Goal: Task Accomplishment & Management: Complete application form

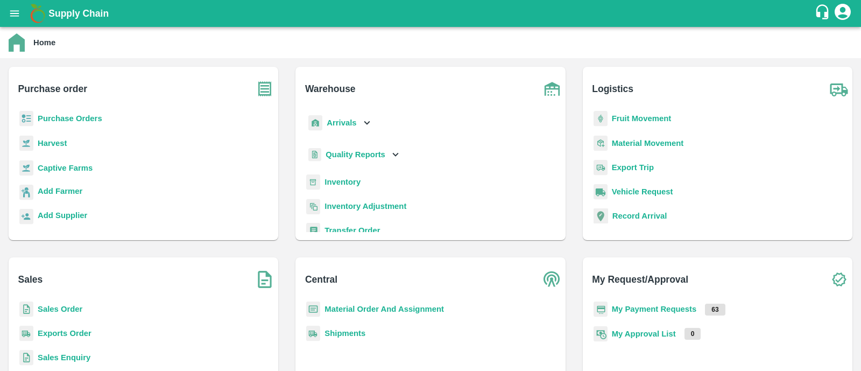
click at [66, 119] on b "Purchase Orders" at bounding box center [70, 118] width 65 height 9
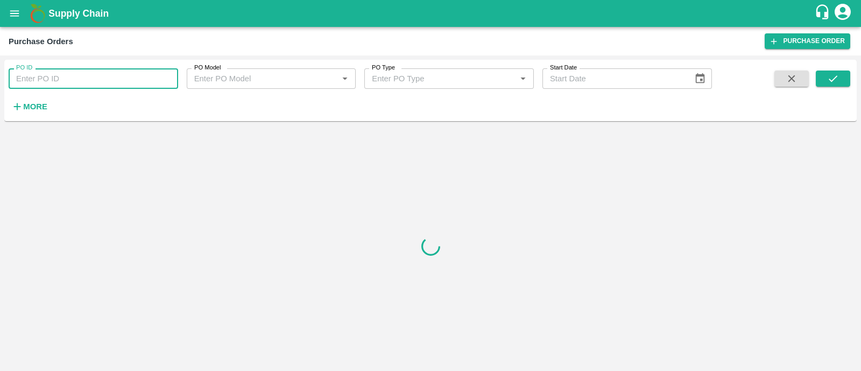
click at [107, 83] on input "PO ID" at bounding box center [93, 78] width 169 height 20
paste input "158449"
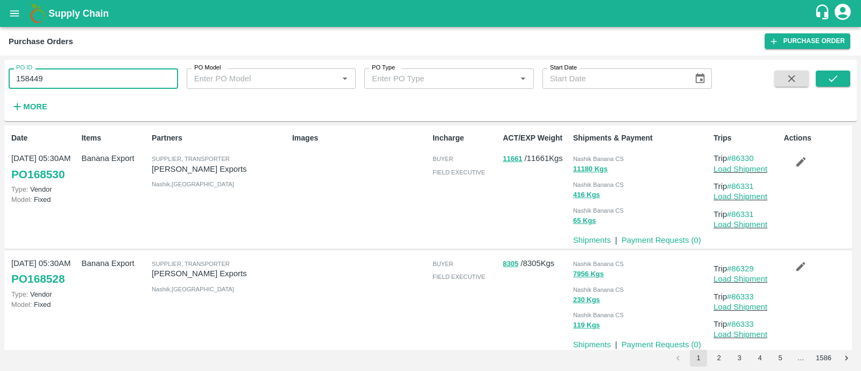
type input "158449"
click at [835, 88] on span at bounding box center [833, 92] width 34 height 44
click at [837, 72] on button "submit" at bounding box center [833, 78] width 34 height 16
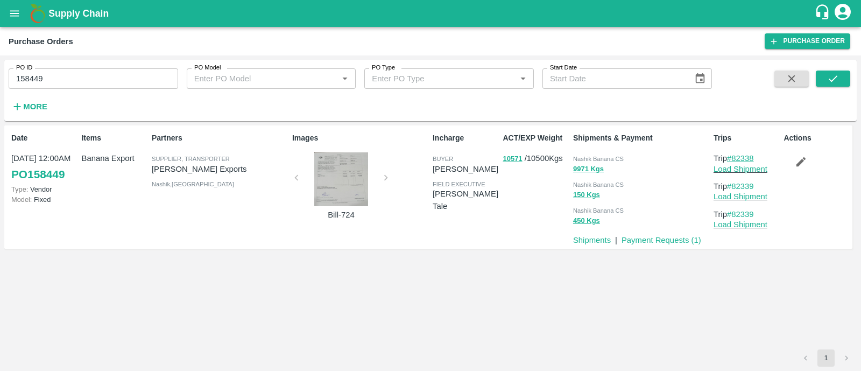
click at [745, 158] on link "#82338" at bounding box center [740, 158] width 27 height 9
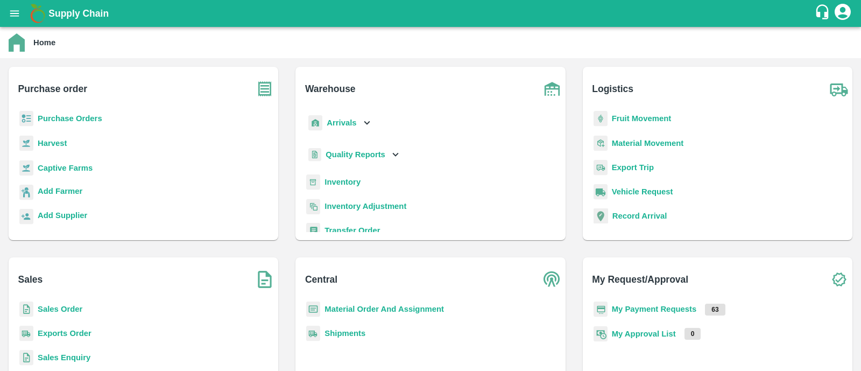
click at [96, 117] on b "Purchase Orders" at bounding box center [70, 118] width 65 height 9
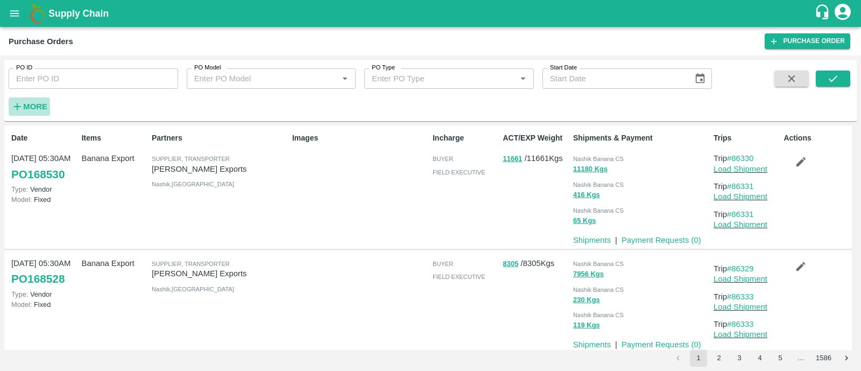
click at [37, 102] on strong "More" at bounding box center [35, 106] width 24 height 9
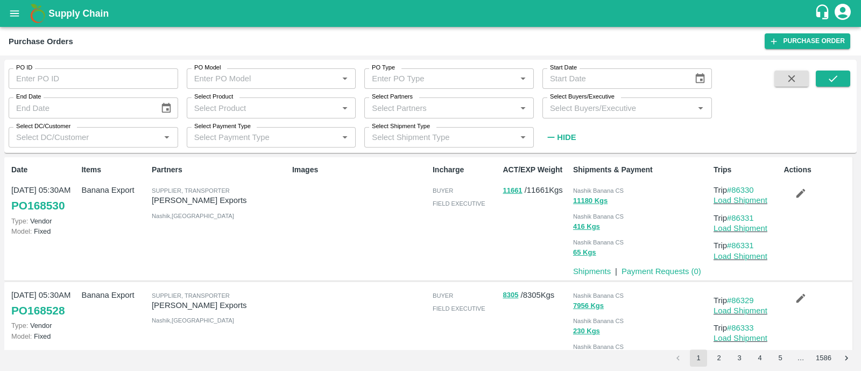
click at [12, 12] on icon "open drawer" at bounding box center [15, 14] width 12 height 12
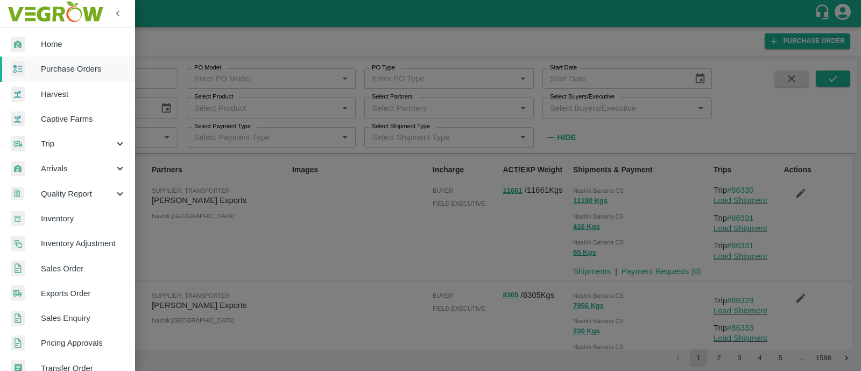
scroll to position [242, 0]
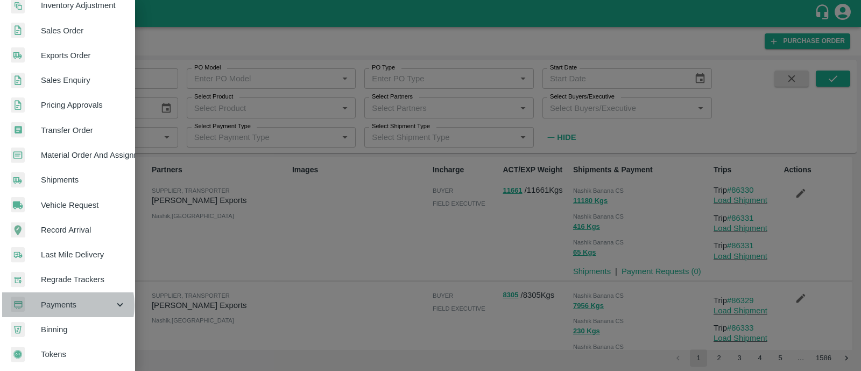
click at [62, 301] on span "Payments" at bounding box center [77, 305] width 73 height 12
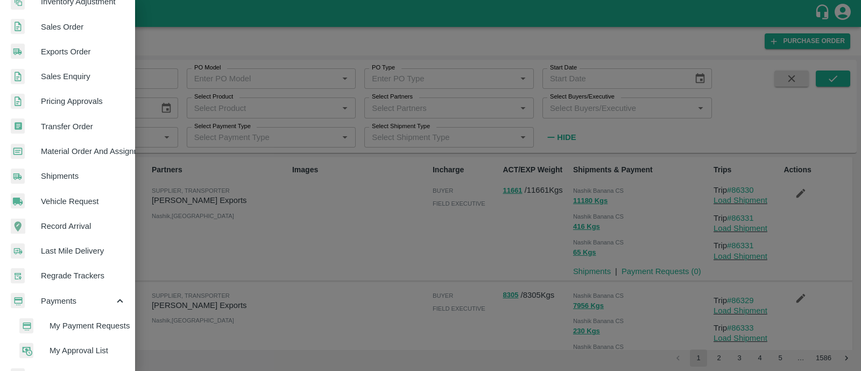
click at [73, 324] on span "My Payment Requests" at bounding box center [87, 326] width 76 height 12
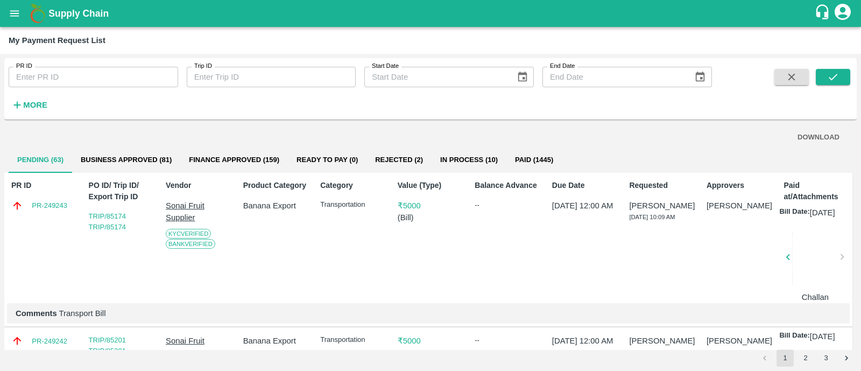
click at [393, 153] on button "Rejected (2)" at bounding box center [398, 160] width 65 height 26
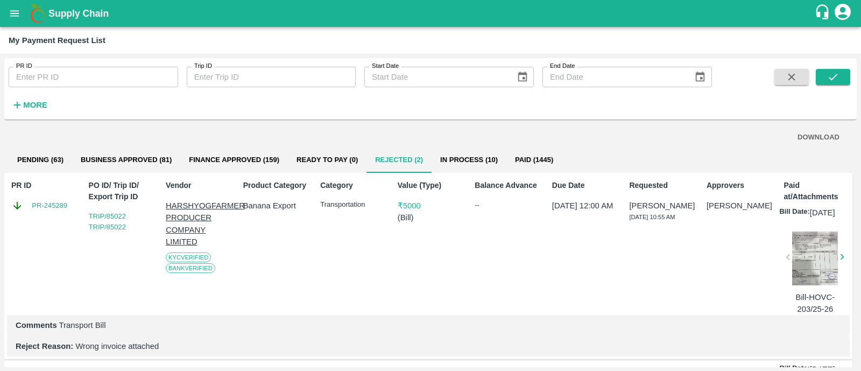
click at [811, 268] on div at bounding box center [815, 258] width 46 height 54
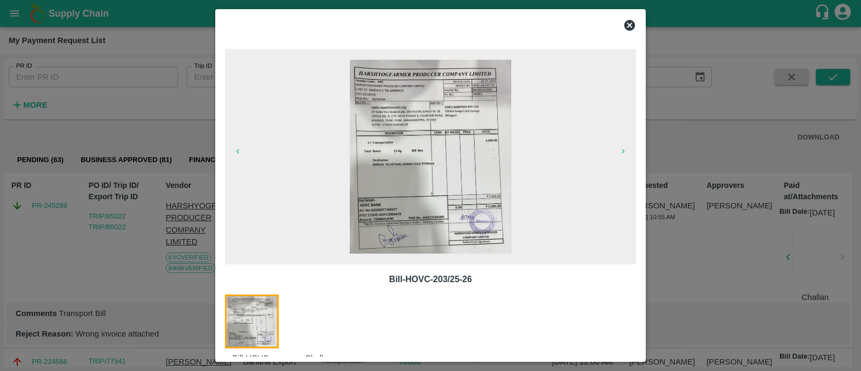
click at [422, 159] on img at bounding box center [430, 157] width 161 height 194
click at [325, 314] on div at bounding box center [325, 334] width 67 height 81
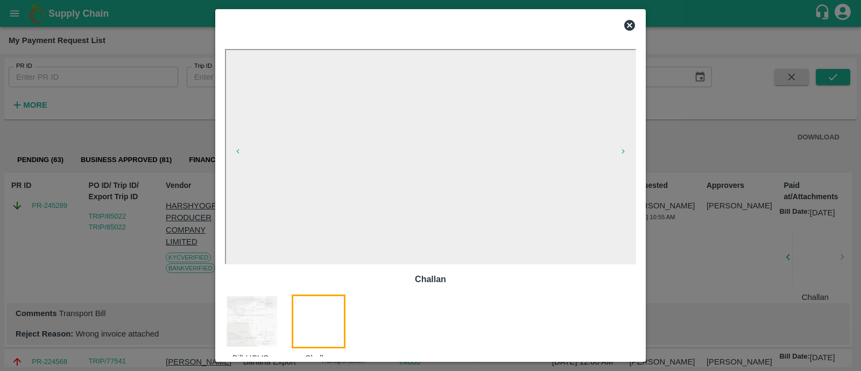
scroll to position [32, 0]
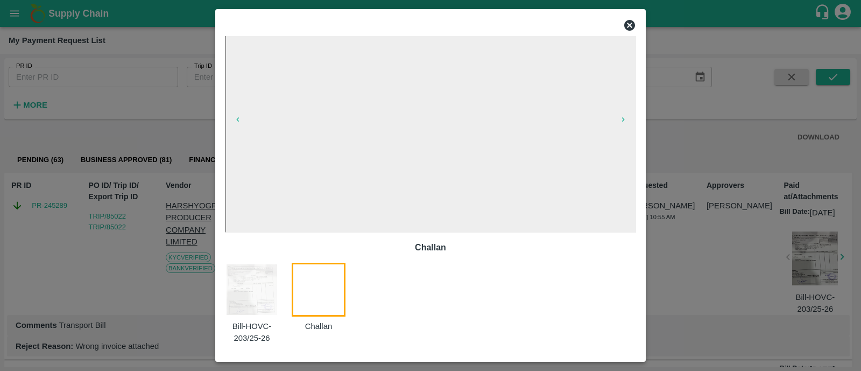
click at [631, 24] on icon at bounding box center [629, 25] width 13 height 13
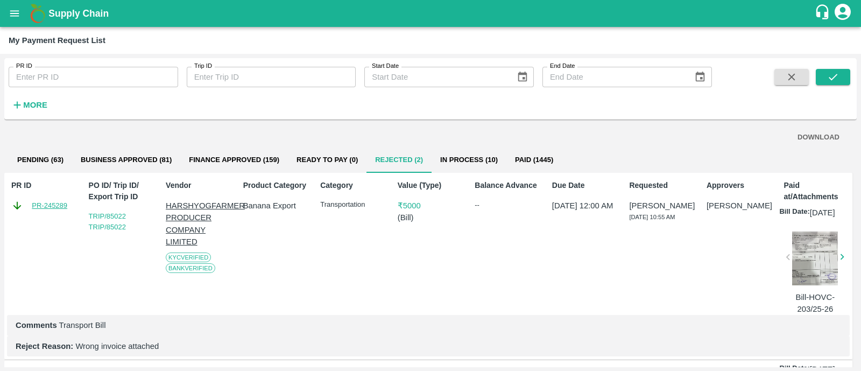
click at [55, 206] on link "PR-245289" at bounding box center [50, 205] width 36 height 11
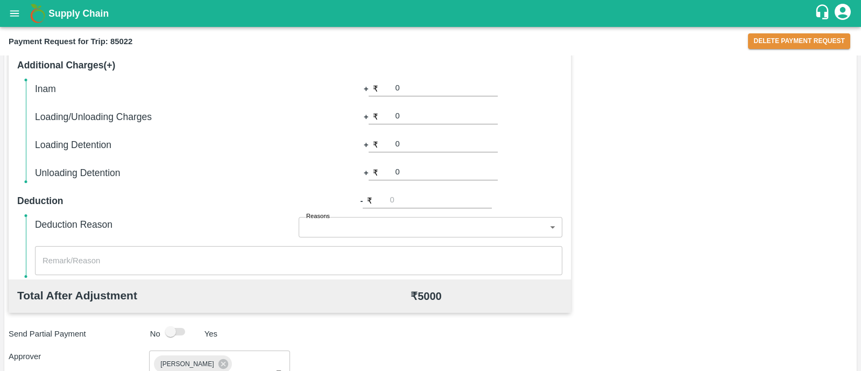
scroll to position [531, 0]
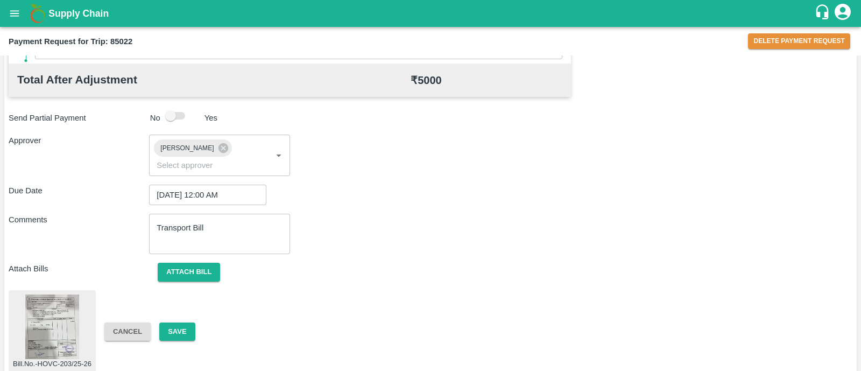
click at [58, 320] on img at bounding box center [52, 326] width 54 height 65
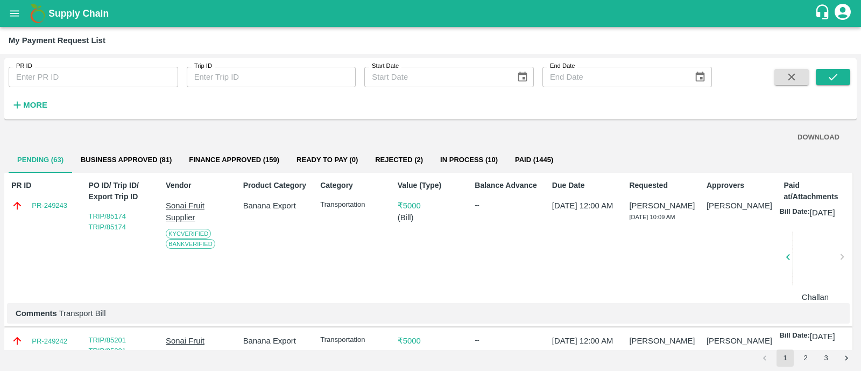
click at [399, 165] on button "Rejected (2)" at bounding box center [398, 160] width 65 height 26
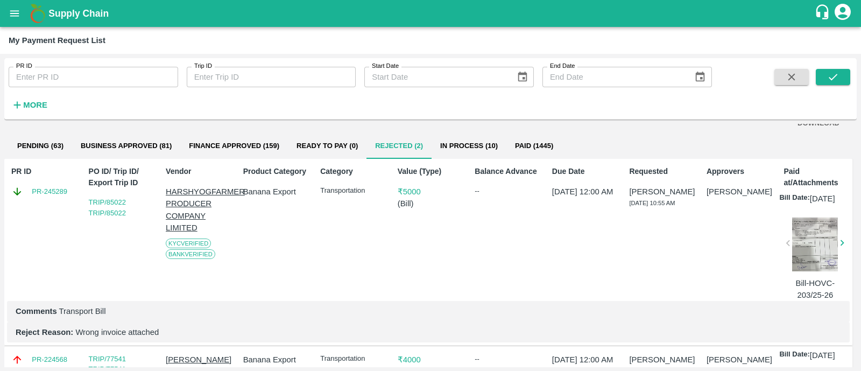
scroll to position [16, 0]
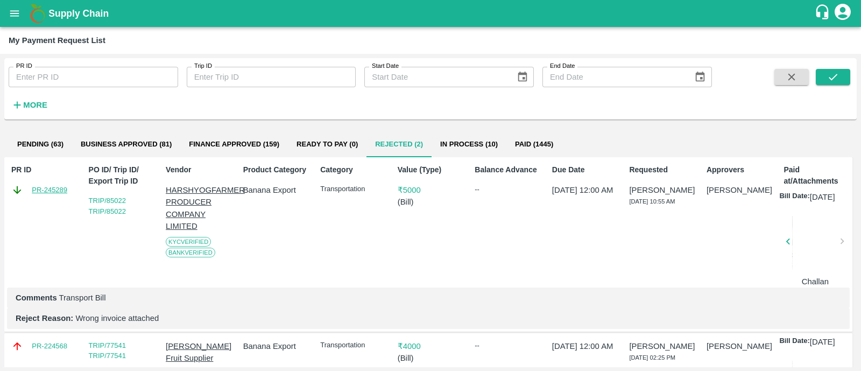
click at [52, 189] on link "PR-245289" at bounding box center [50, 190] width 36 height 11
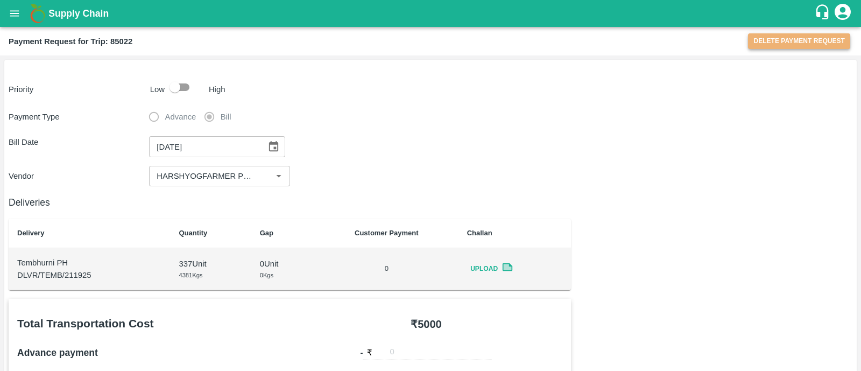
click at [788, 47] on button "Delete Payment Request" at bounding box center [799, 41] width 102 height 16
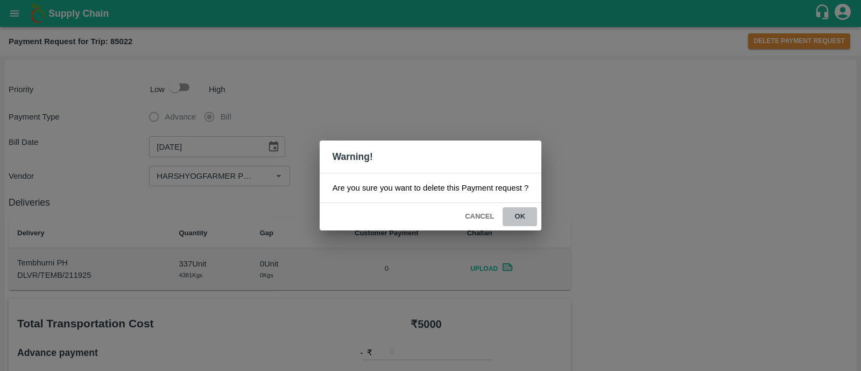
click at [522, 215] on button "ok" at bounding box center [519, 216] width 34 height 19
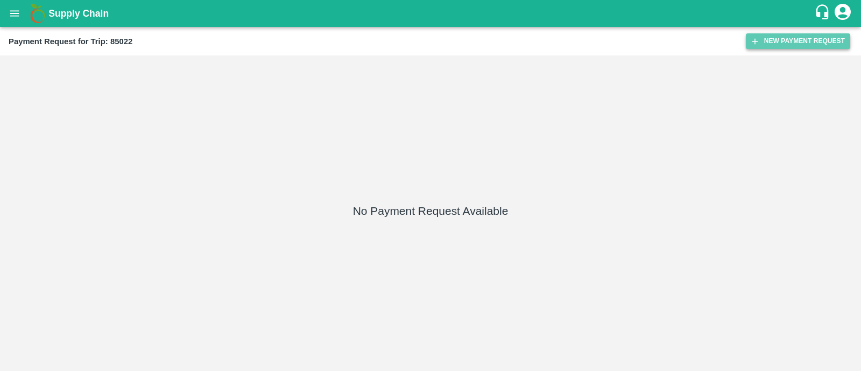
click at [772, 41] on button "New Payment Request" at bounding box center [798, 41] width 104 height 16
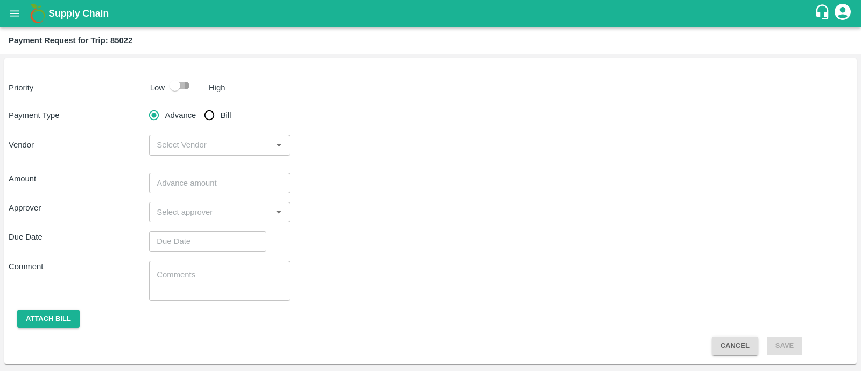
click at [180, 87] on input "checkbox" at bounding box center [174, 85] width 61 height 20
checkbox input "true"
click at [211, 119] on input "Bill" at bounding box center [210, 115] width 22 height 22
radio input "true"
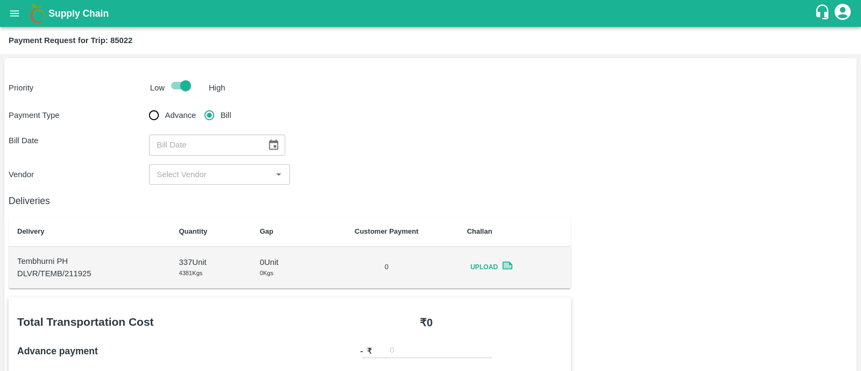
click at [505, 265] on icon at bounding box center [507, 266] width 8 height 6
click at [271, 149] on icon "Choose date" at bounding box center [273, 144] width 9 height 10
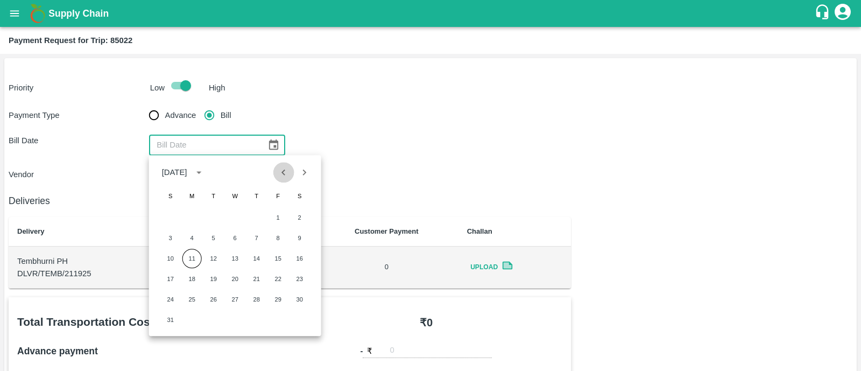
click at [282, 176] on icon "Previous month" at bounding box center [284, 172] width 12 height 12
click at [508, 264] on icon at bounding box center [507, 266] width 8 height 6
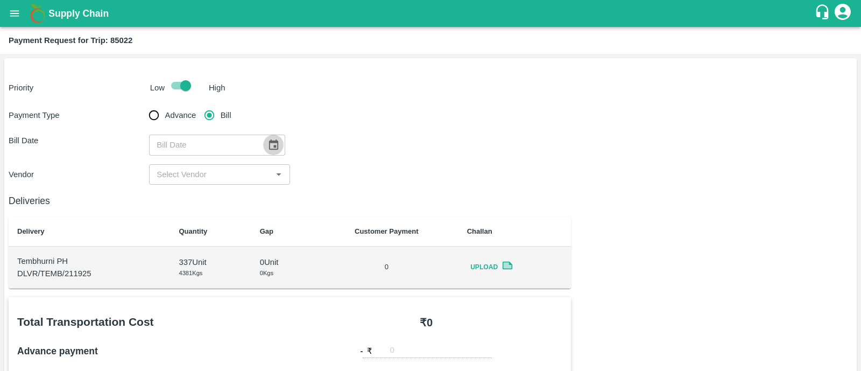
click at [277, 141] on button "Choose date" at bounding box center [273, 144] width 20 height 20
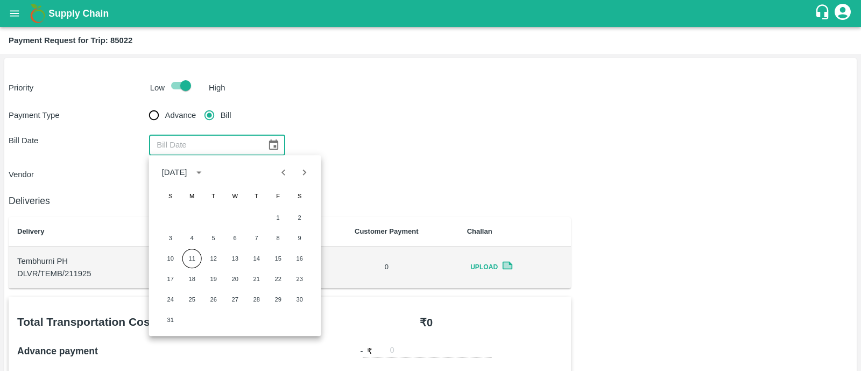
click at [285, 174] on icon "Previous month" at bounding box center [284, 172] width 4 height 6
click at [296, 260] on button "19" at bounding box center [299, 258] width 19 height 19
type input "[DATE]"
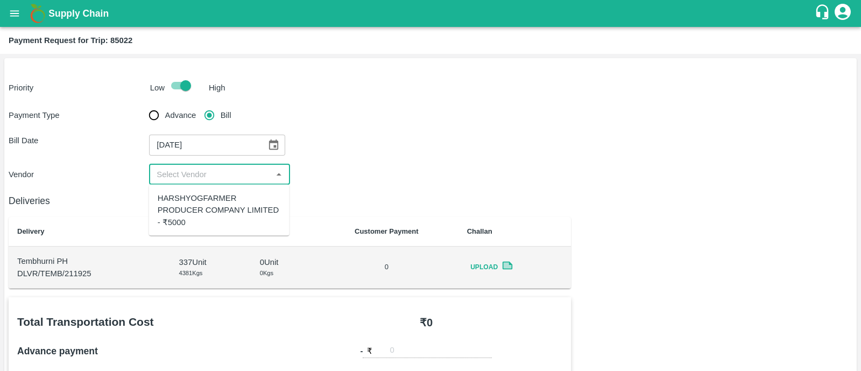
click at [220, 173] on input "input" at bounding box center [210, 174] width 116 height 14
click at [226, 212] on div "HARSHYOGFARMER PRODUCER COMPANY LIMITED - ₹5000" at bounding box center [219, 210] width 123 height 36
type input "HARSHYOGFARMER PRODUCER COMPANY LIMITED - ₹5000"
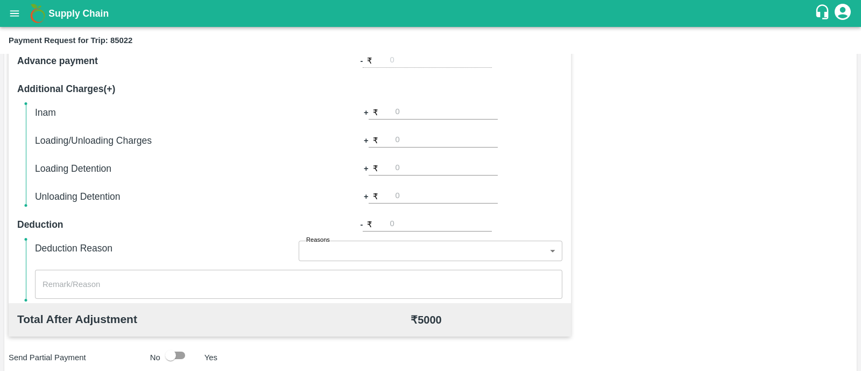
scroll to position [459, 0]
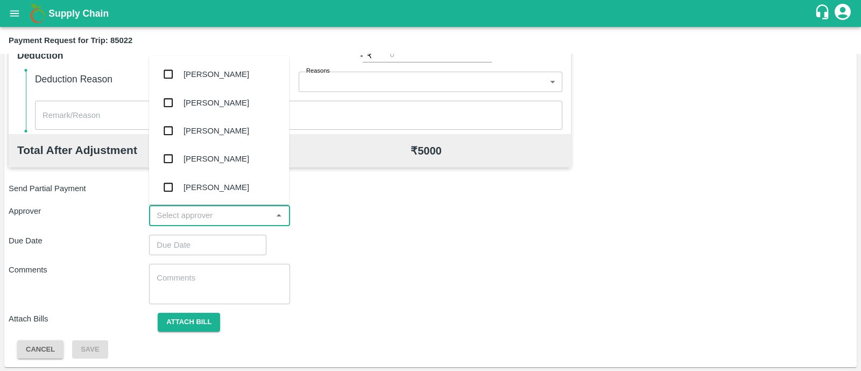
click at [221, 213] on input "input" at bounding box center [210, 215] width 116 height 14
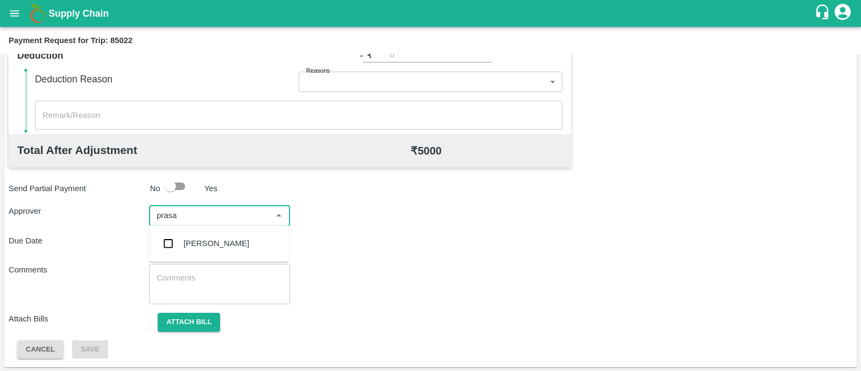
type input "prasad"
click at [220, 231] on div "Prasad Waghade" at bounding box center [219, 243] width 140 height 28
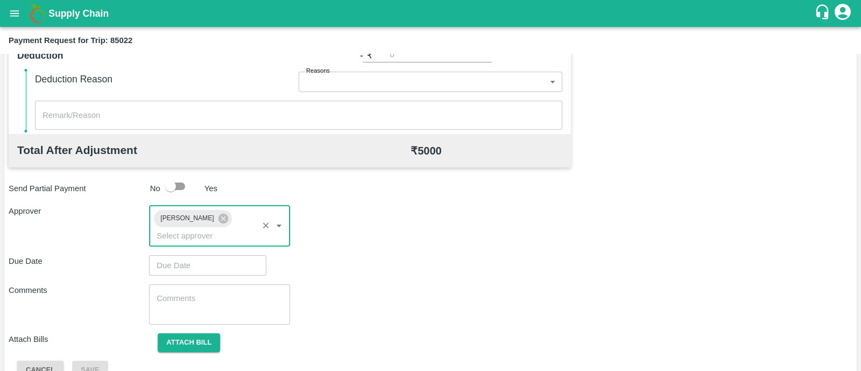
type input "DD/MM/YYYY hh:mm aa"
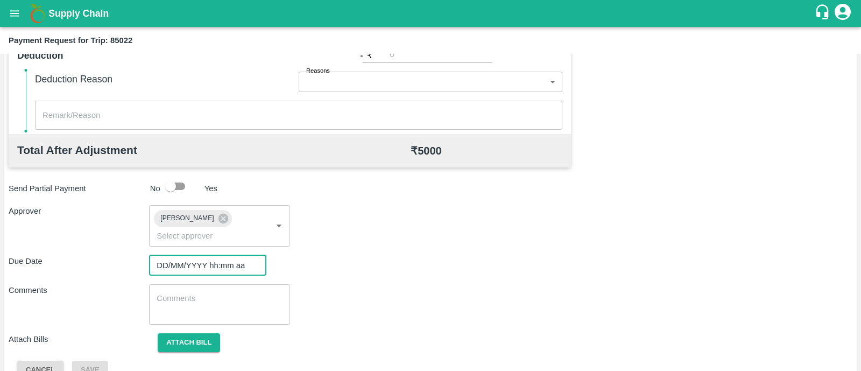
click at [213, 255] on input "DD/MM/YYYY hh:mm aa" at bounding box center [204, 265] width 110 height 20
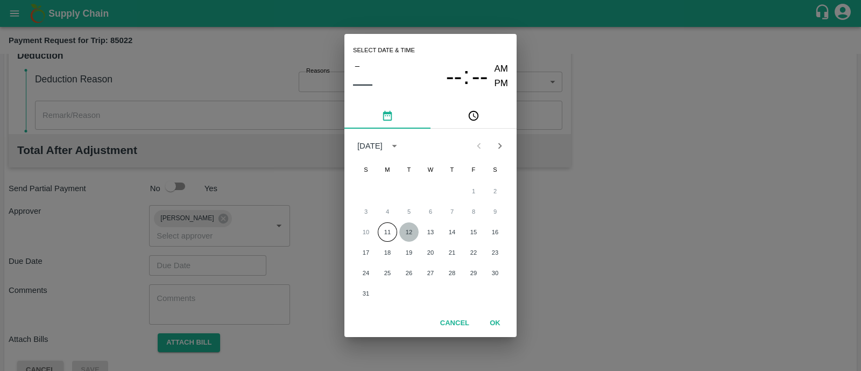
click at [408, 232] on button "12" at bounding box center [408, 231] width 19 height 19
type input "12/08/2025 12:00 AM"
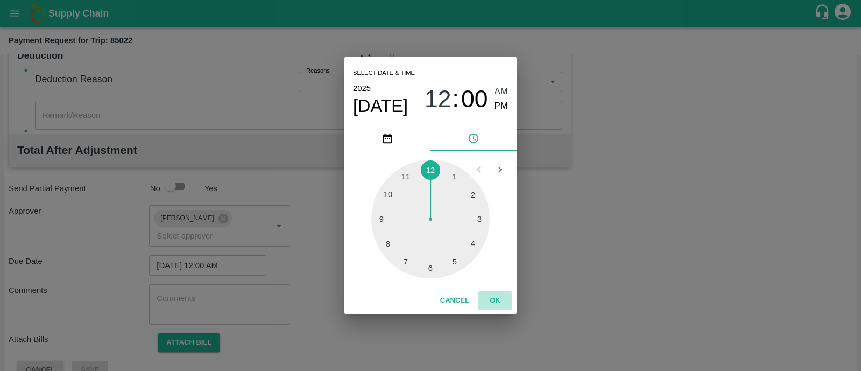
click at [494, 305] on button "OK" at bounding box center [495, 300] width 34 height 19
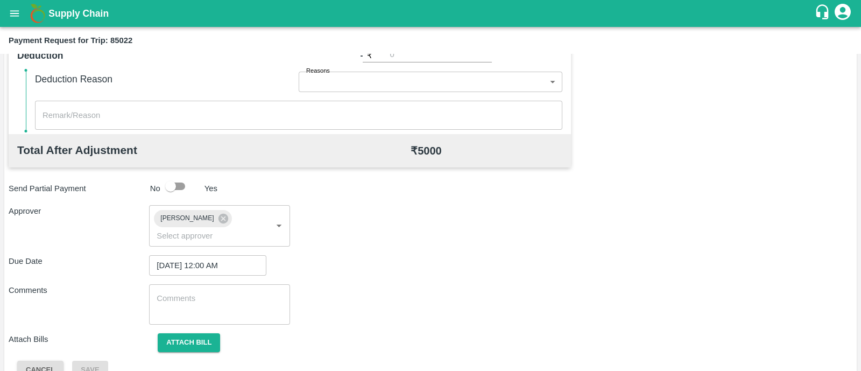
click at [205, 302] on div "x ​" at bounding box center [219, 304] width 140 height 40
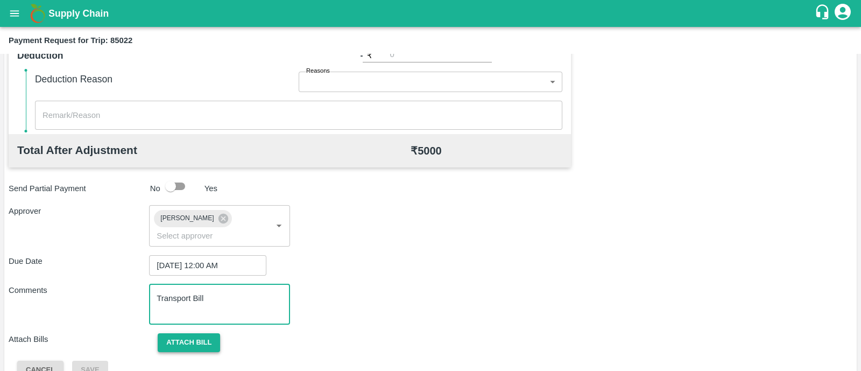
type textarea "Transport Bill"
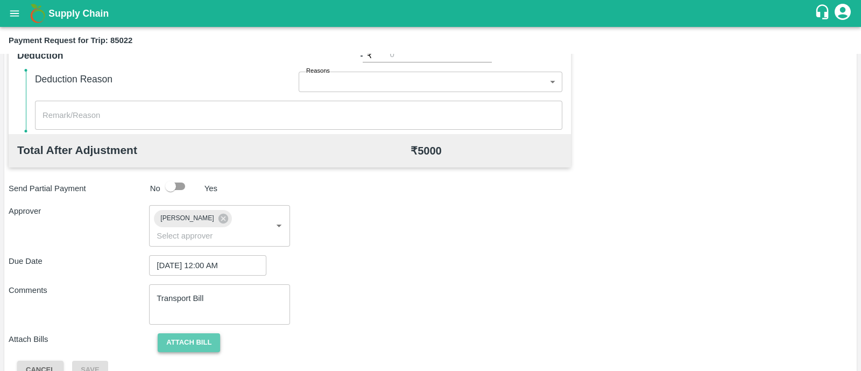
click at [192, 334] on button "Attach bill" at bounding box center [189, 342] width 62 height 19
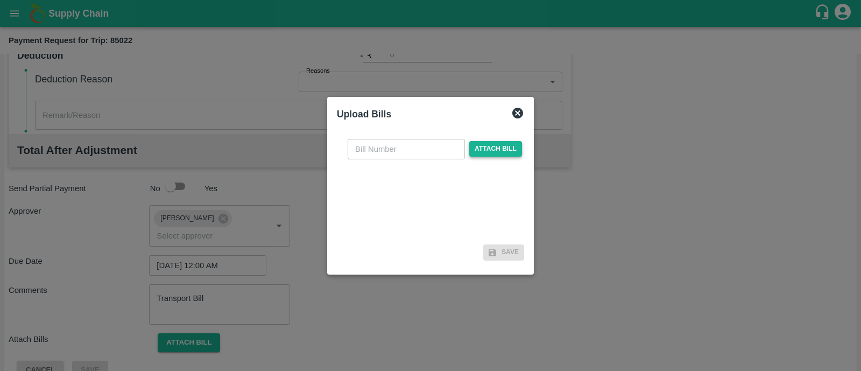
click at [488, 152] on span "Attach bill" at bounding box center [495, 149] width 53 height 16
click at [0, 0] on input "Attach bill" at bounding box center [0, 0] width 0 height 0
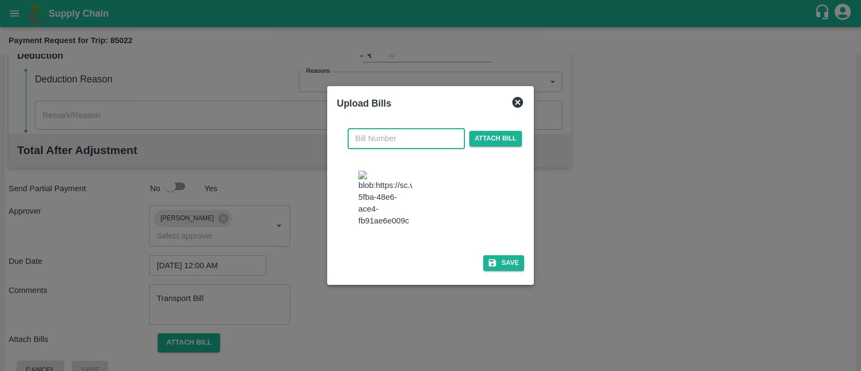
click at [398, 141] on input "text" at bounding box center [406, 138] width 117 height 20
click at [383, 197] on img at bounding box center [385, 199] width 54 height 56
click at [400, 133] on input "HPVC-" at bounding box center [406, 138] width 117 height 20
type input "HPVC-205/25-26"
click at [501, 265] on button "Save" at bounding box center [503, 263] width 41 height 16
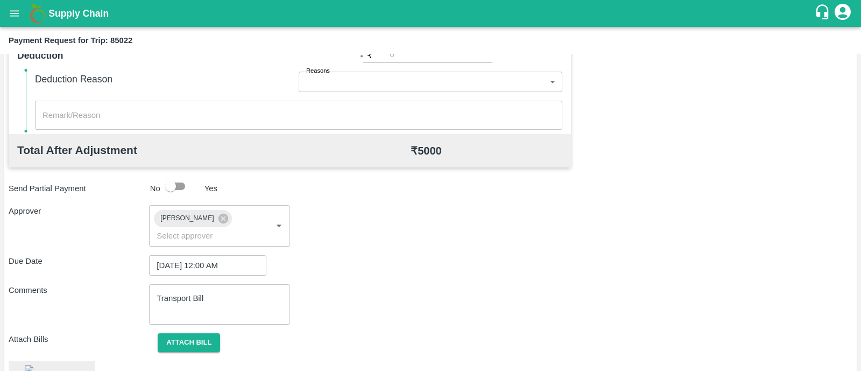
scroll to position [528, 0]
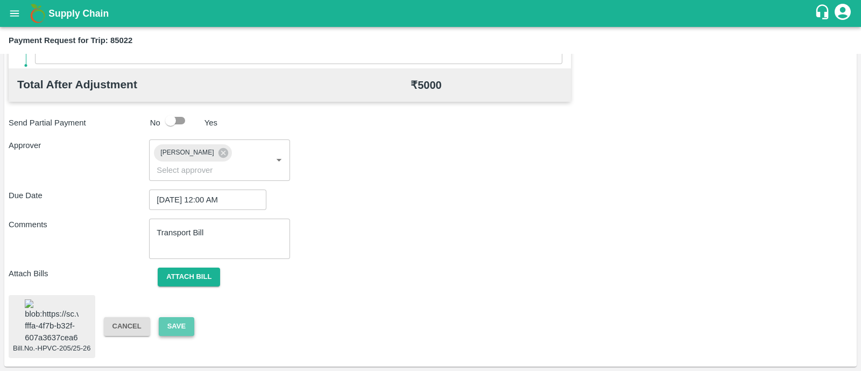
click at [172, 321] on button "Save" at bounding box center [177, 326] width 36 height 19
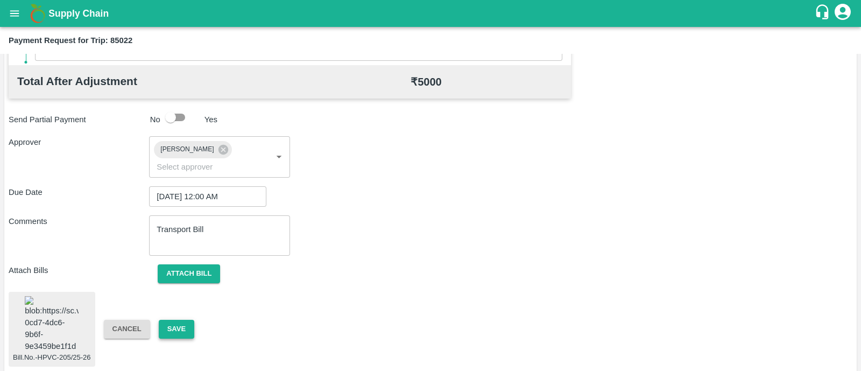
click at [172, 321] on button "Save" at bounding box center [177, 329] width 36 height 19
click at [175, 327] on div "Bill.No.-HPVC-205/25-26 Cancel Save" at bounding box center [431, 329] width 844 height 75
click at [179, 320] on button "Save" at bounding box center [177, 329] width 36 height 19
click at [168, 320] on button "Save" at bounding box center [177, 329] width 36 height 19
click at [51, 316] on img at bounding box center [52, 324] width 54 height 56
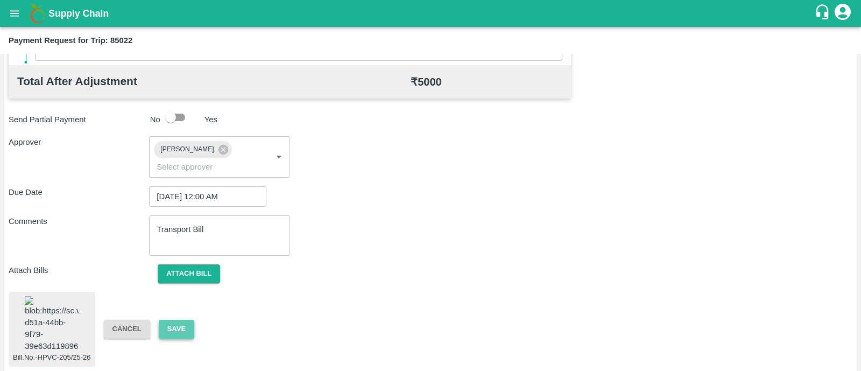
click at [179, 320] on button "Save" at bounding box center [177, 329] width 36 height 19
click at [207, 264] on button "Attach bill" at bounding box center [189, 273] width 62 height 19
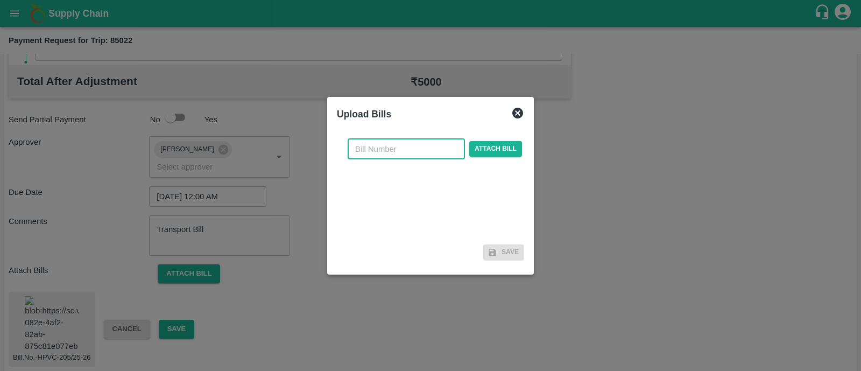
click at [403, 153] on input "text" at bounding box center [406, 149] width 117 height 20
type input "HPVC-207/25-26"
click at [488, 152] on span "Attach bill" at bounding box center [495, 149] width 53 height 16
click at [0, 0] on input "Attach bill" at bounding box center [0, 0] width 0 height 0
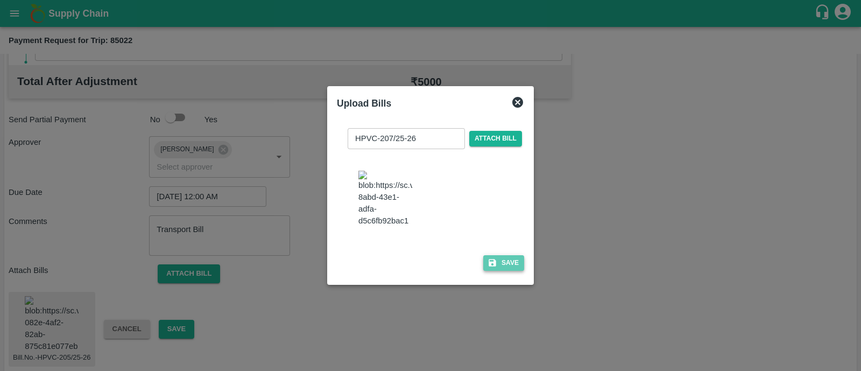
click at [507, 271] on button "Save" at bounding box center [503, 263] width 41 height 16
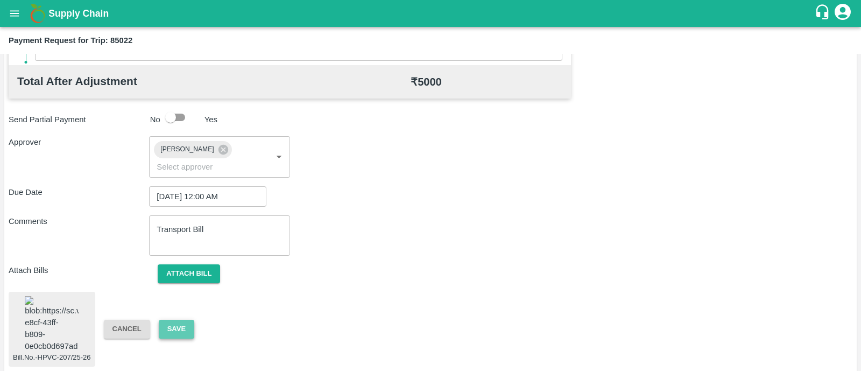
click at [180, 320] on button "Save" at bounding box center [177, 329] width 36 height 19
click at [169, 320] on button "Save" at bounding box center [177, 329] width 36 height 19
click at [65, 321] on img at bounding box center [52, 324] width 54 height 56
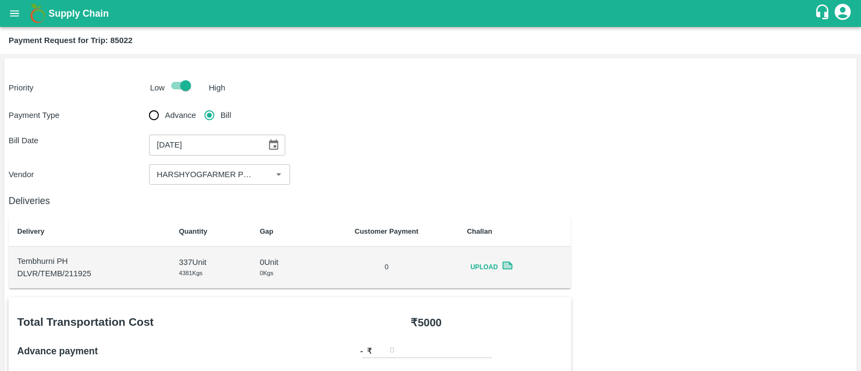
click at [512, 269] on icon at bounding box center [507, 265] width 12 height 12
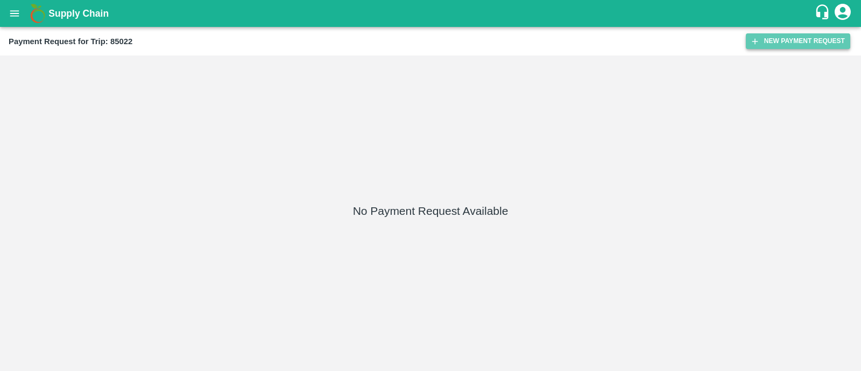
click at [791, 45] on button "New Payment Request" at bounding box center [798, 41] width 104 height 16
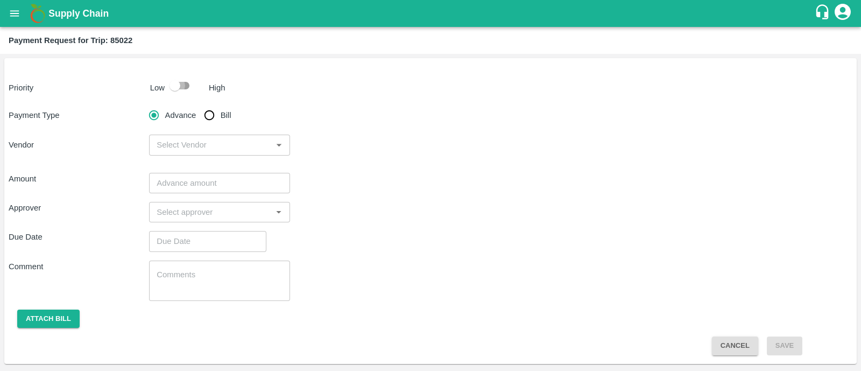
click at [186, 90] on input "checkbox" at bounding box center [174, 85] width 61 height 20
checkbox input "true"
click at [207, 122] on input "Bill" at bounding box center [210, 115] width 22 height 22
radio input "true"
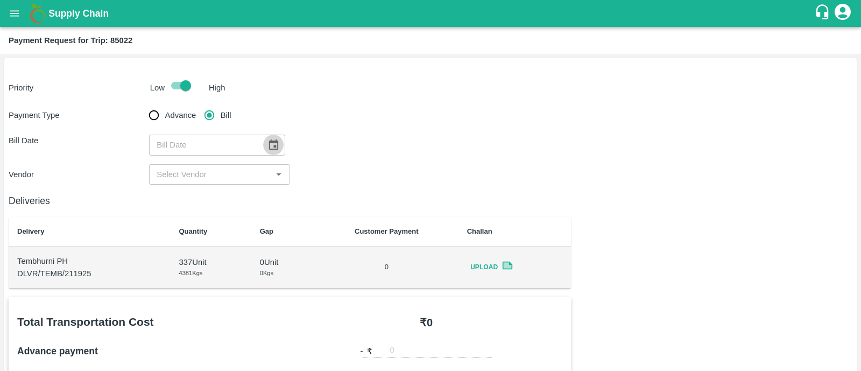
click at [277, 148] on button "Choose date" at bounding box center [273, 144] width 20 height 20
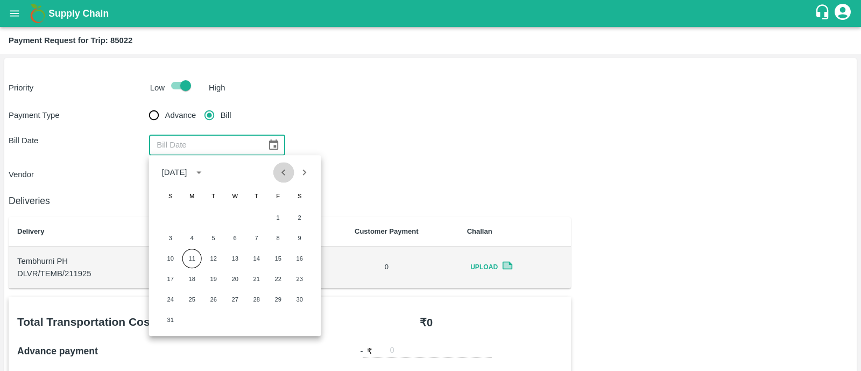
click at [284, 174] on icon "Previous month" at bounding box center [284, 172] width 4 height 6
click at [300, 256] on button "19" at bounding box center [299, 258] width 19 height 19
type input "[DATE]"
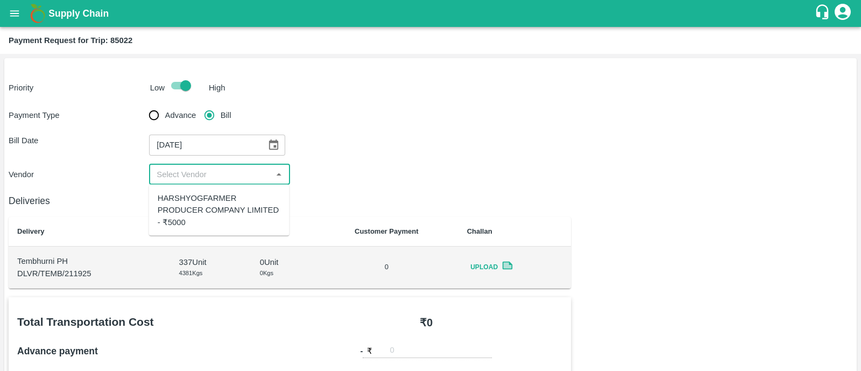
click at [230, 176] on input "input" at bounding box center [210, 174] width 116 height 14
click at [230, 202] on div "HARSHYOGFARMER PRODUCER COMPANY LIMITED - ₹5000" at bounding box center [219, 210] width 123 height 36
type input "HARSHYOGFARMER PRODUCER COMPANY LIMITED - ₹5000"
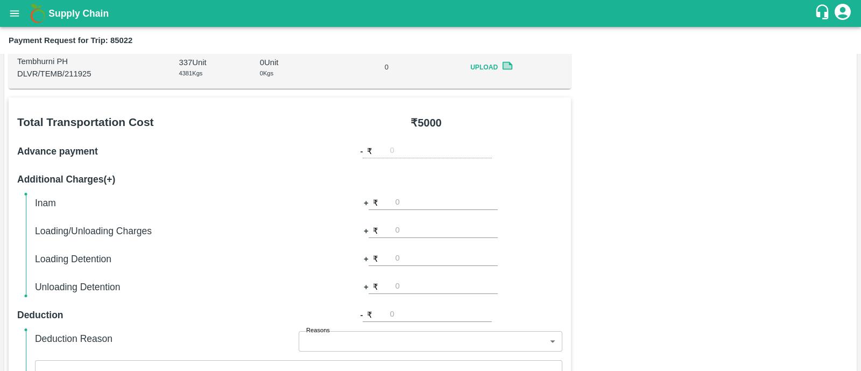
scroll to position [459, 0]
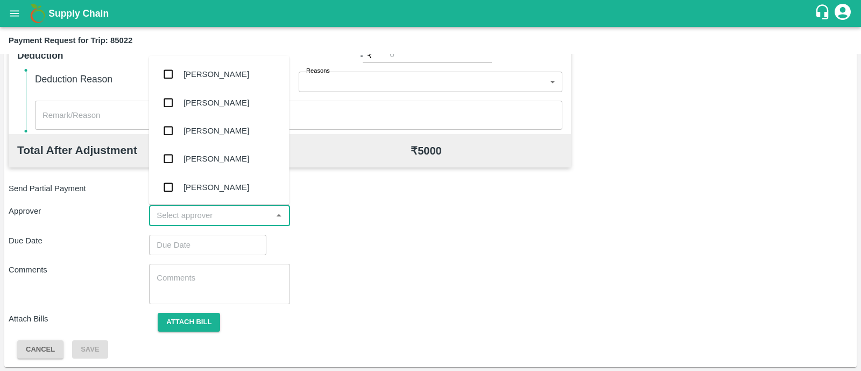
click at [210, 220] on input "input" at bounding box center [210, 215] width 116 height 14
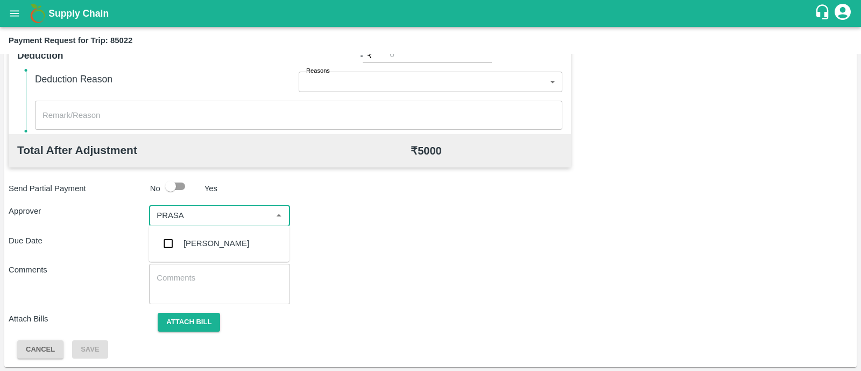
type input "PRASAD"
click at [211, 238] on div "Prasad Waghade" at bounding box center [216, 243] width 66 height 12
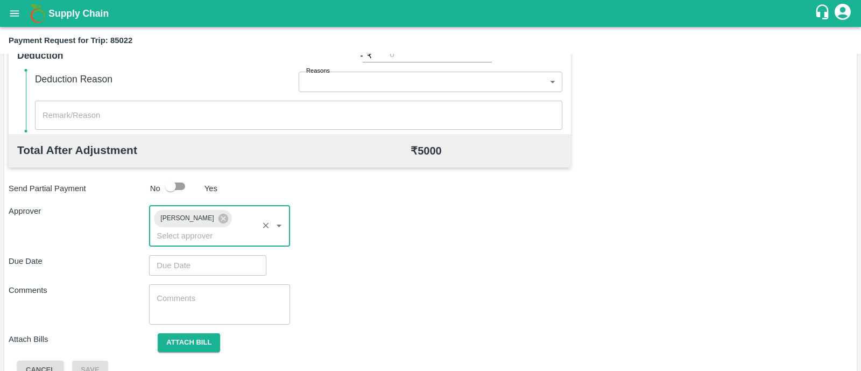
type input "DD/MM/YYYY hh:mm aa"
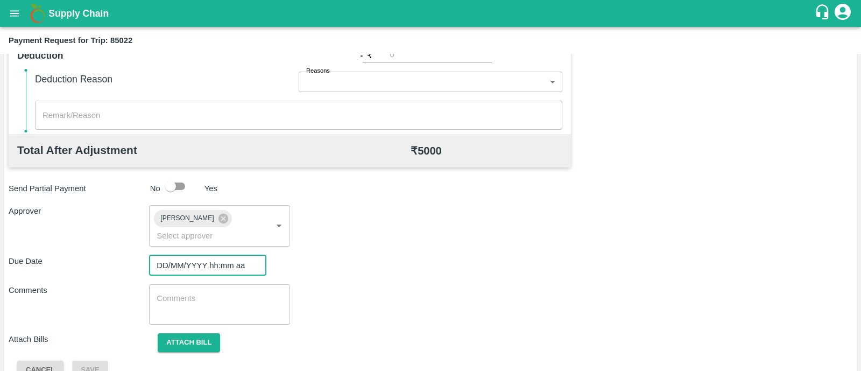
click at [211, 255] on input "DD/MM/YYYY hh:mm aa" at bounding box center [204, 265] width 110 height 20
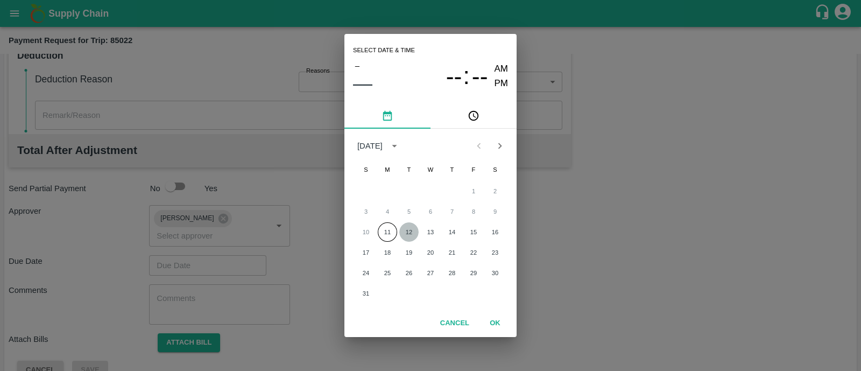
click at [407, 235] on button "12" at bounding box center [408, 231] width 19 height 19
type input "12/08/2025 12:00 AM"
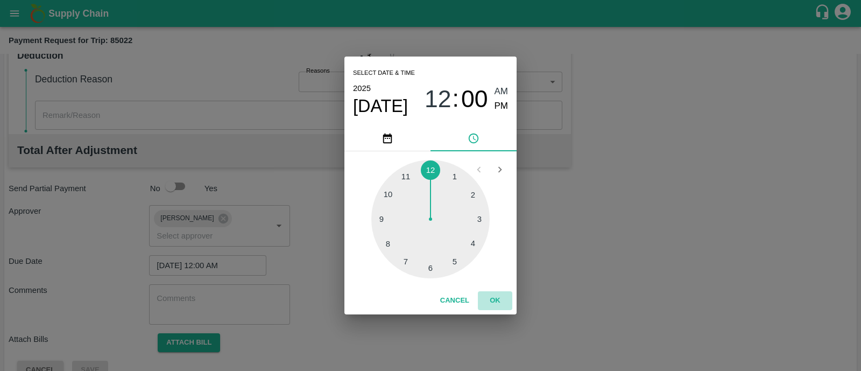
click at [485, 295] on button "OK" at bounding box center [495, 300] width 34 height 19
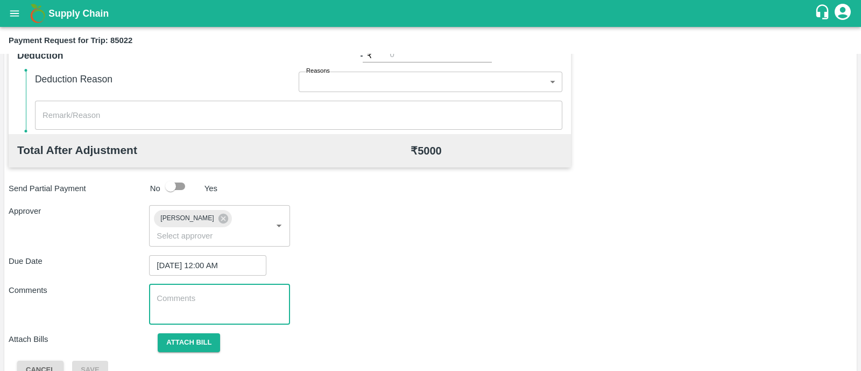
click at [186, 293] on textarea at bounding box center [219, 304] width 125 height 23
type textarea "Transport Bill"
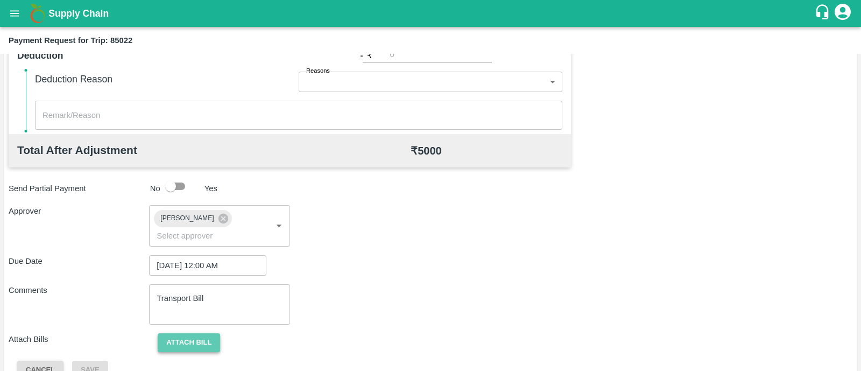
click at [193, 333] on button "Attach bill" at bounding box center [189, 342] width 62 height 19
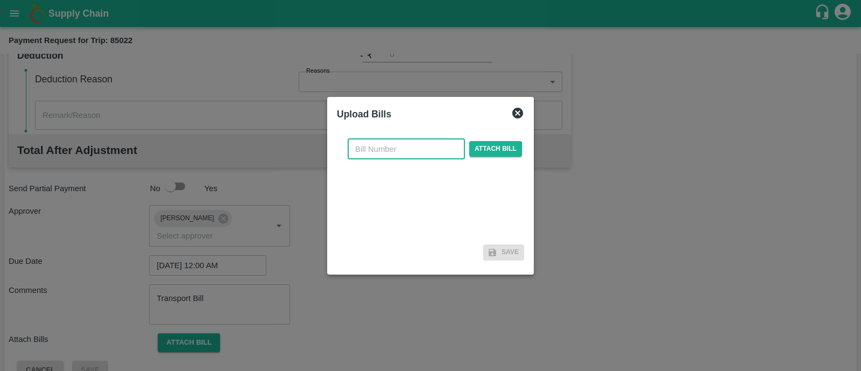
click at [396, 151] on input "text" at bounding box center [406, 149] width 117 height 20
type input "HPVC-205/25-26"
click at [499, 149] on span "Attach bill" at bounding box center [495, 149] width 53 height 16
click at [0, 0] on input "Attach bill" at bounding box center [0, 0] width 0 height 0
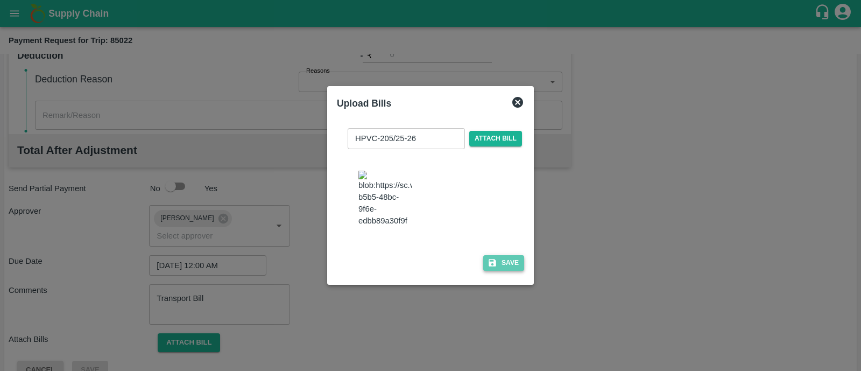
click at [512, 263] on button "Save" at bounding box center [503, 263] width 41 height 16
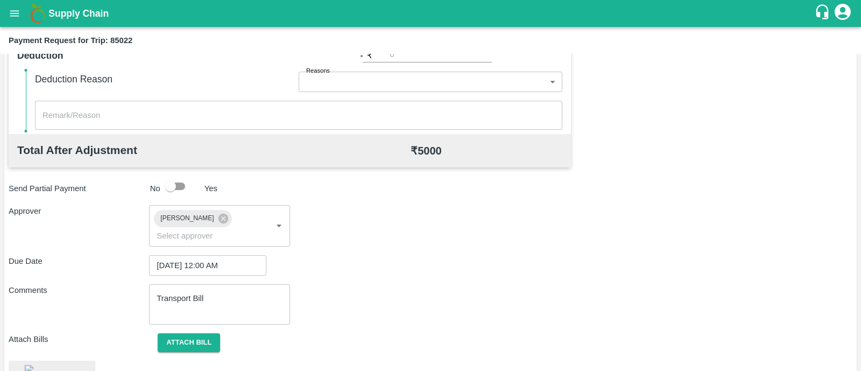
scroll to position [528, 0]
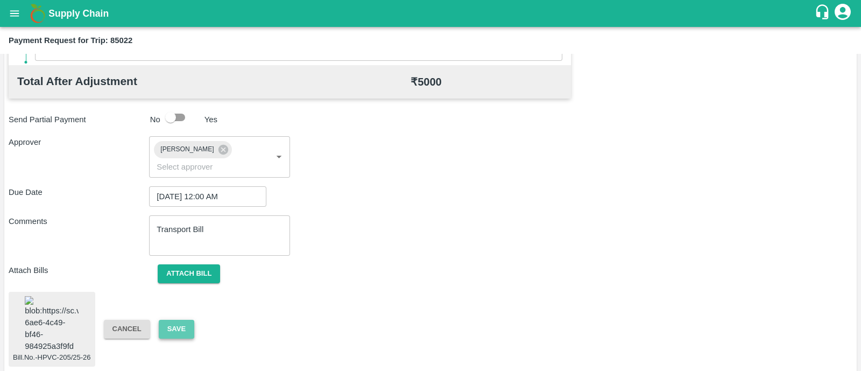
click at [186, 320] on button "Save" at bounding box center [177, 329] width 36 height 19
click at [62, 321] on img at bounding box center [52, 324] width 54 height 56
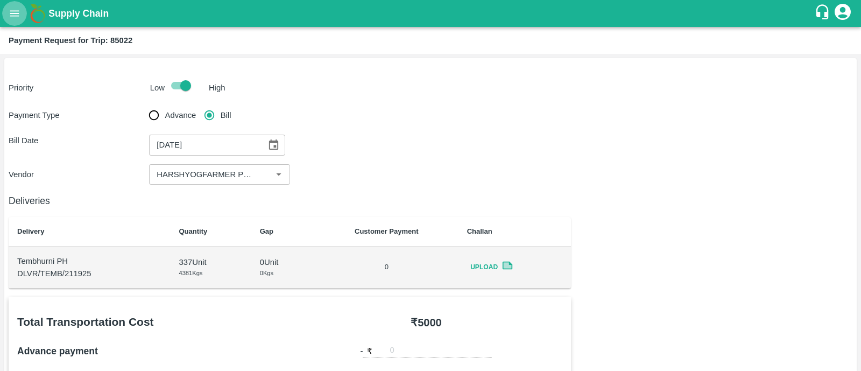
click at [17, 10] on icon "open drawer" at bounding box center [15, 14] width 12 height 12
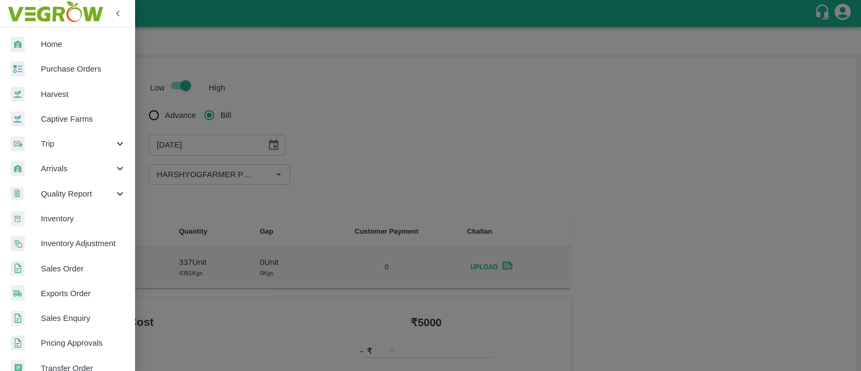
scroll to position [242, 0]
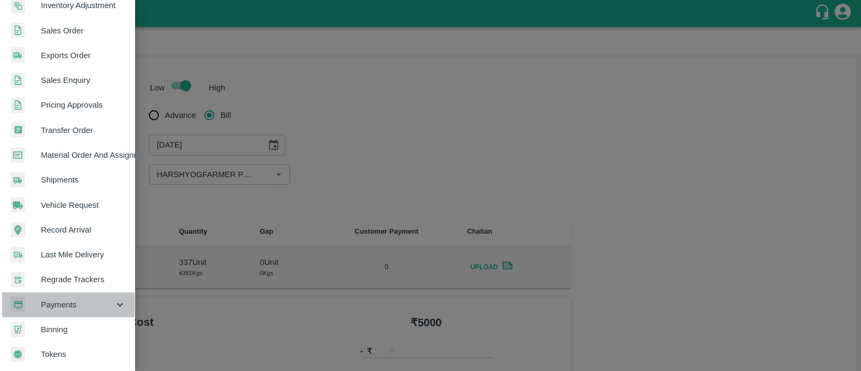
click at [70, 300] on span "Payments" at bounding box center [77, 305] width 73 height 12
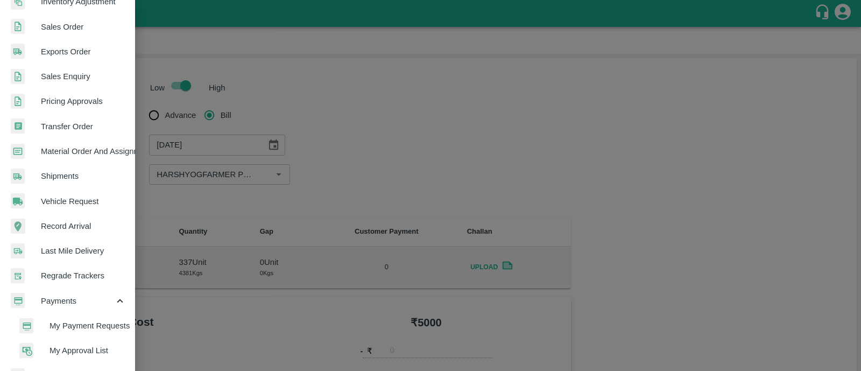
click at [86, 320] on span "My Payment Requests" at bounding box center [87, 326] width 76 height 12
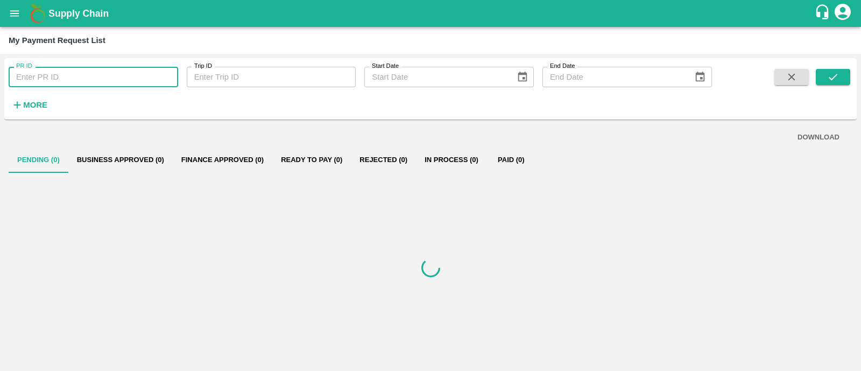
click at [46, 77] on input "PR ID" at bounding box center [93, 77] width 169 height 20
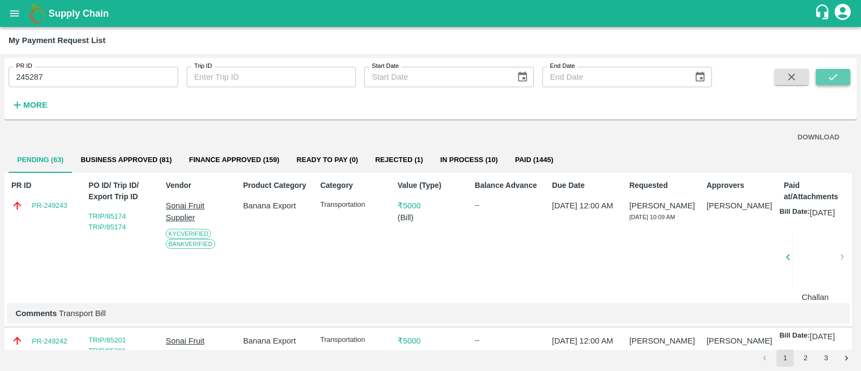
click at [829, 76] on icon "submit" at bounding box center [833, 77] width 12 height 12
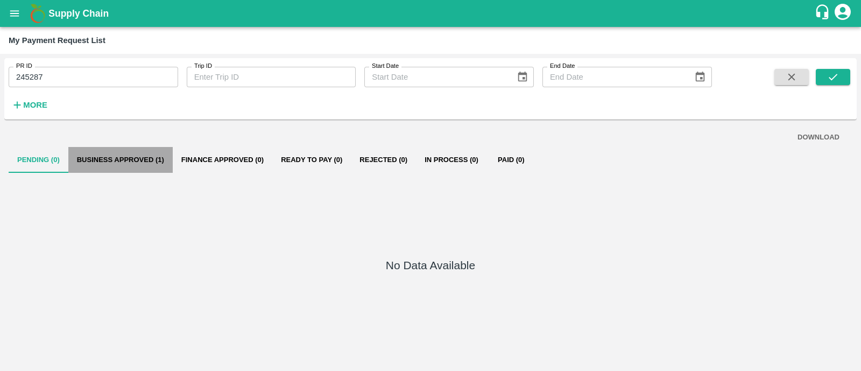
click at [148, 160] on button "Business Approved (1)" at bounding box center [120, 160] width 104 height 26
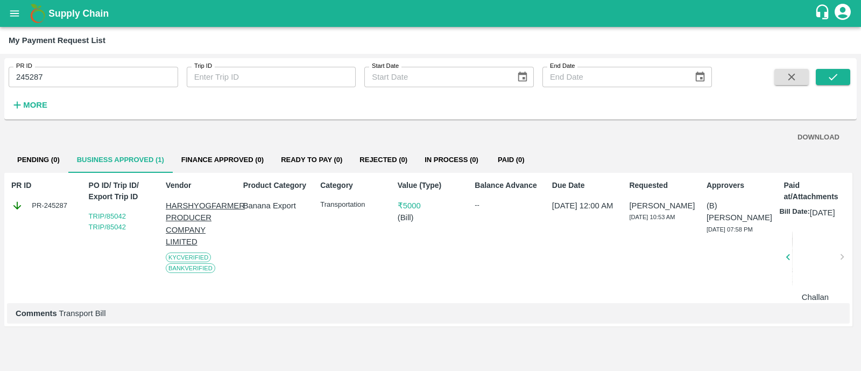
click at [820, 275] on div at bounding box center [815, 259] width 46 height 57
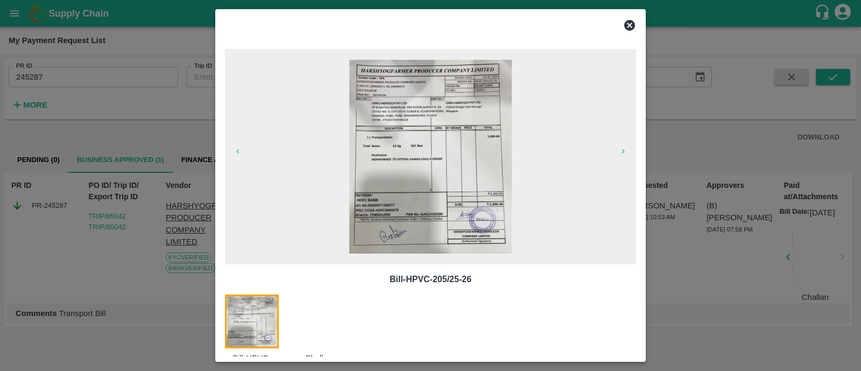
click at [446, 166] on img at bounding box center [430, 157] width 162 height 194
click at [460, 148] on img at bounding box center [430, 157] width 162 height 194
click at [453, 249] on img at bounding box center [430, 157] width 162 height 194
click at [306, 314] on div at bounding box center [325, 334] width 67 height 81
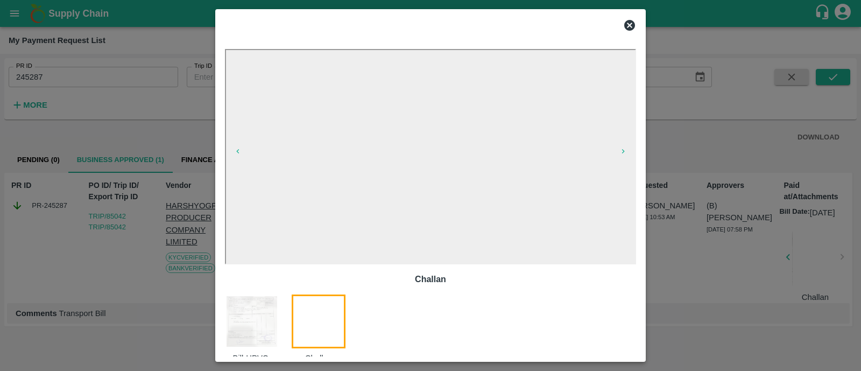
scroll to position [32, 0]
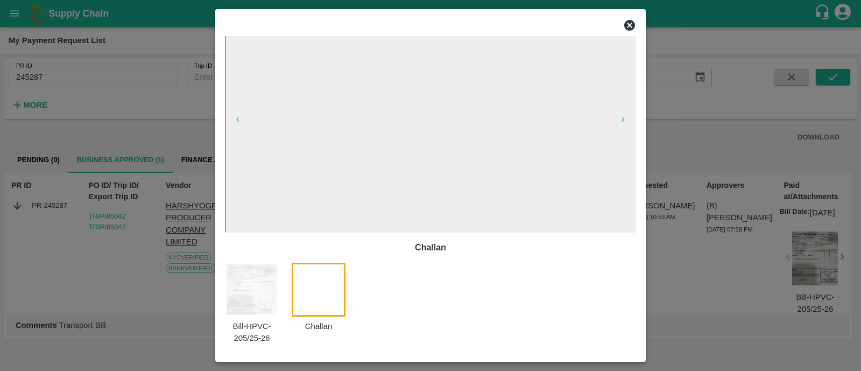
click at [632, 27] on icon at bounding box center [629, 25] width 11 height 11
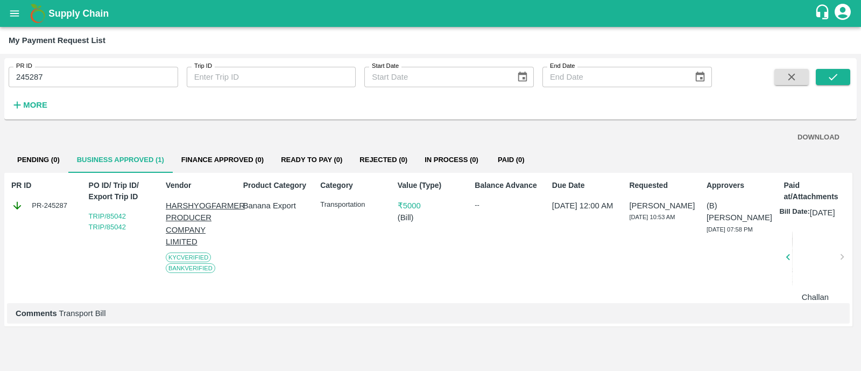
scroll to position [0, 0]
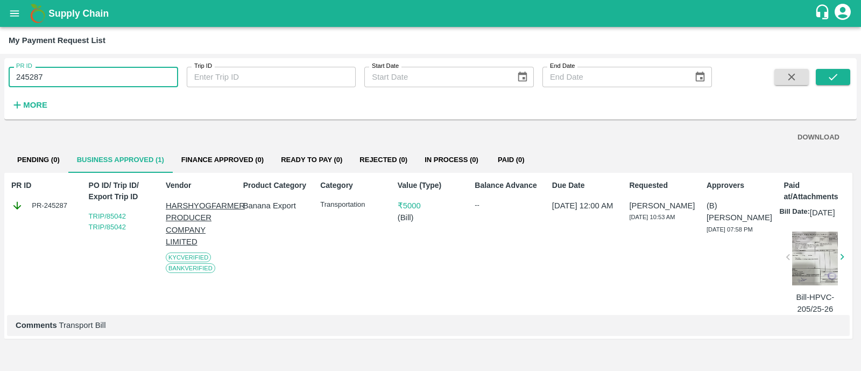
click at [70, 79] on input "245287" at bounding box center [93, 77] width 169 height 20
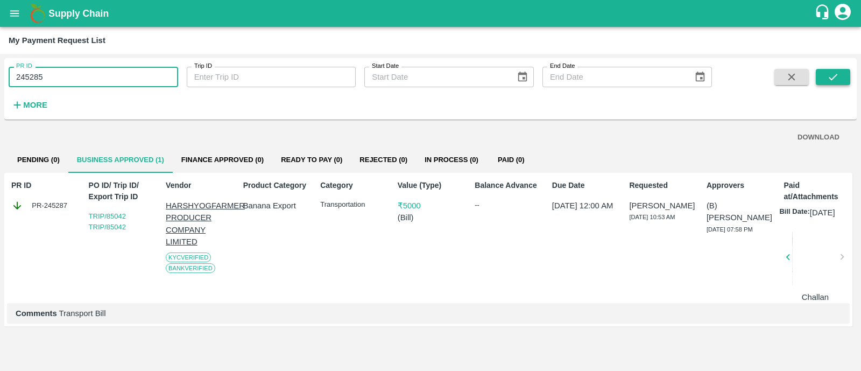
type input "245285"
click at [827, 74] on icon "submit" at bounding box center [833, 77] width 12 height 12
click at [792, 272] on div at bounding box center [770, 259] width 46 height 57
click at [810, 272] on div at bounding box center [815, 259] width 46 height 57
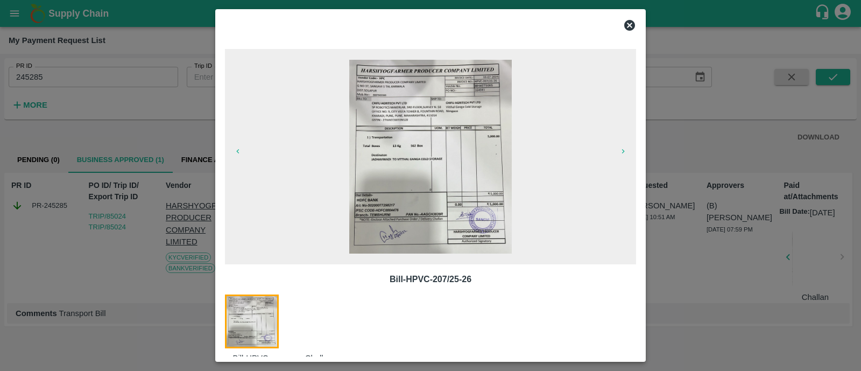
click at [478, 194] on img at bounding box center [430, 157] width 162 height 194
click at [498, 312] on div "Bill-HPVC-207/25-26 Challan" at bounding box center [430, 334] width 411 height 81
click at [427, 151] on img at bounding box center [430, 157] width 162 height 194
click at [420, 283] on p "Bill-HPVC-207/25-26" at bounding box center [430, 279] width 394 height 13
click at [632, 25] on icon at bounding box center [629, 25] width 11 height 11
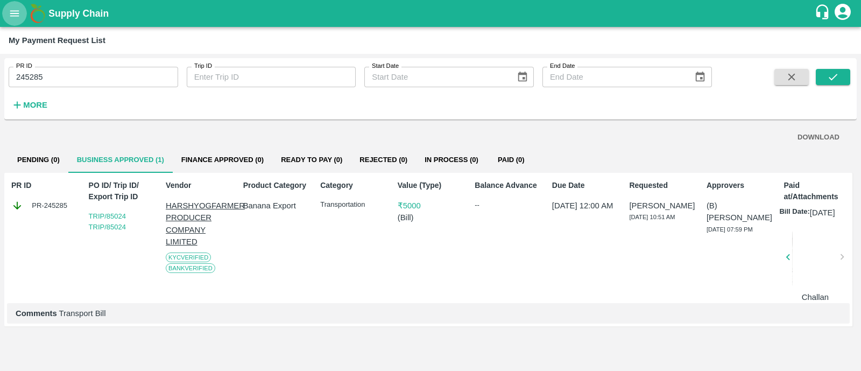
click at [17, 17] on icon "open drawer" at bounding box center [15, 14] width 12 height 12
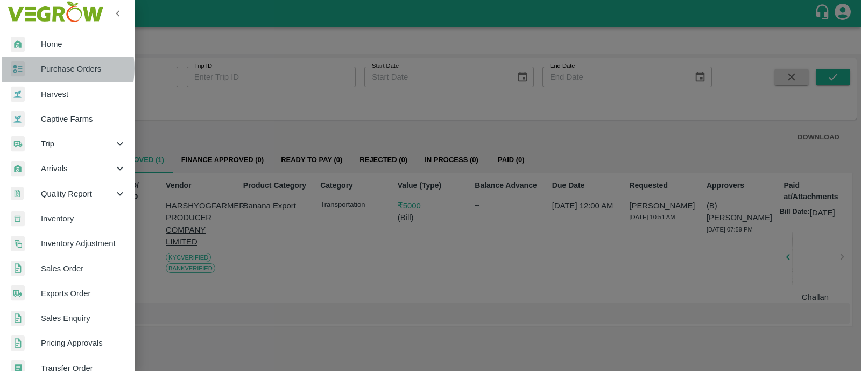
click at [48, 68] on span "Purchase Orders" at bounding box center [83, 69] width 85 height 12
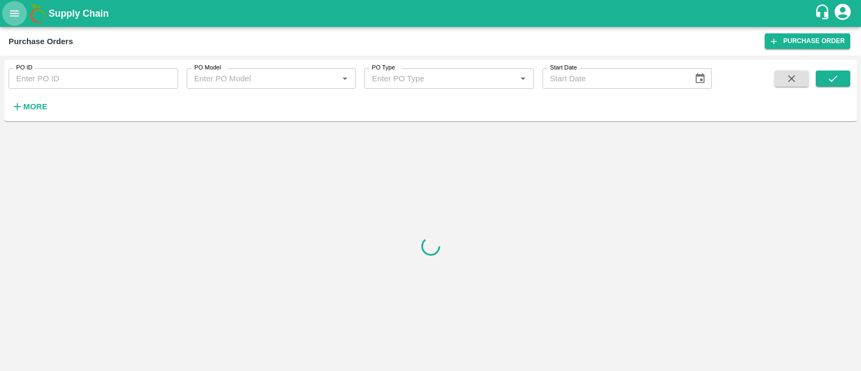
click at [13, 9] on icon "open drawer" at bounding box center [15, 14] width 12 height 12
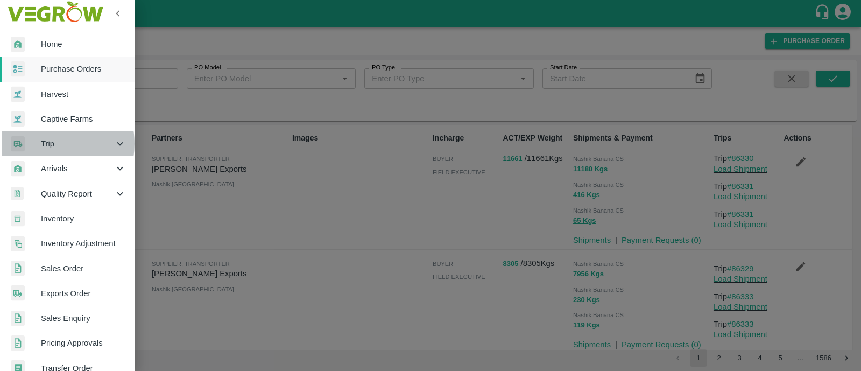
click at [48, 144] on span "Trip" at bounding box center [77, 144] width 73 height 12
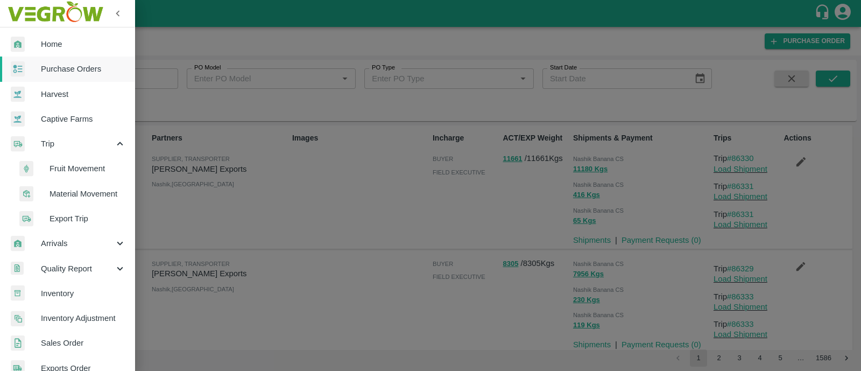
click at [61, 165] on span "Fruit Movement" at bounding box center [87, 168] width 76 height 12
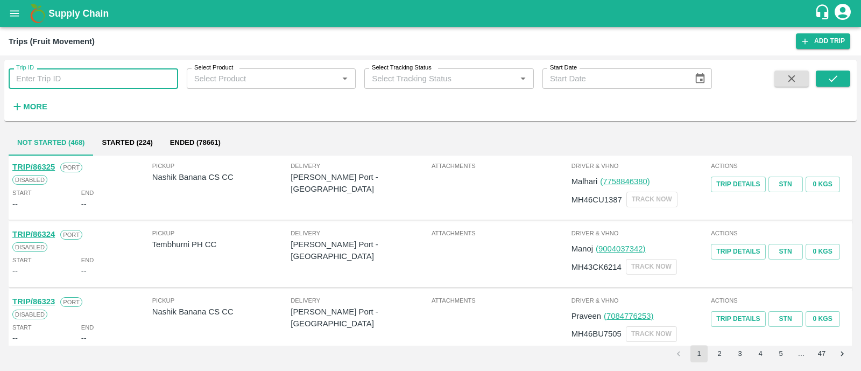
click at [80, 83] on input "Trip ID" at bounding box center [93, 78] width 169 height 20
type input "85022"
click at [829, 78] on icon "submit" at bounding box center [833, 79] width 12 height 12
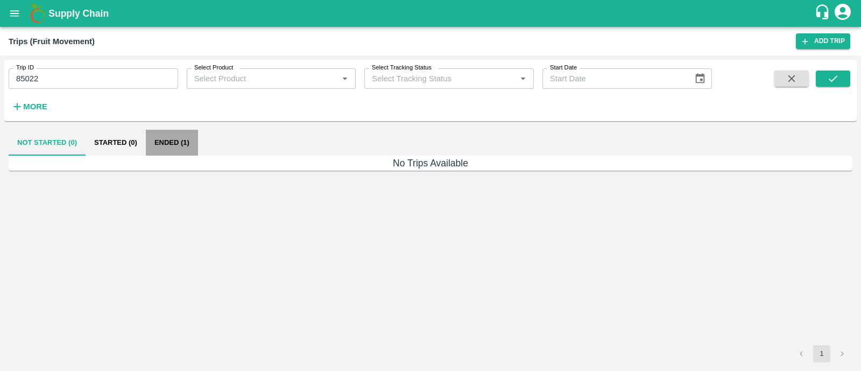
click at [183, 141] on button "Ended (1)" at bounding box center [172, 143] width 52 height 26
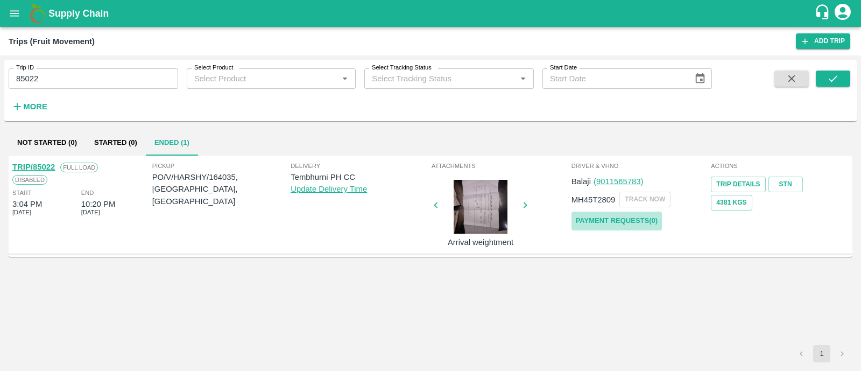
click at [603, 225] on link "Payment Requests( 0 )" at bounding box center [616, 220] width 90 height 19
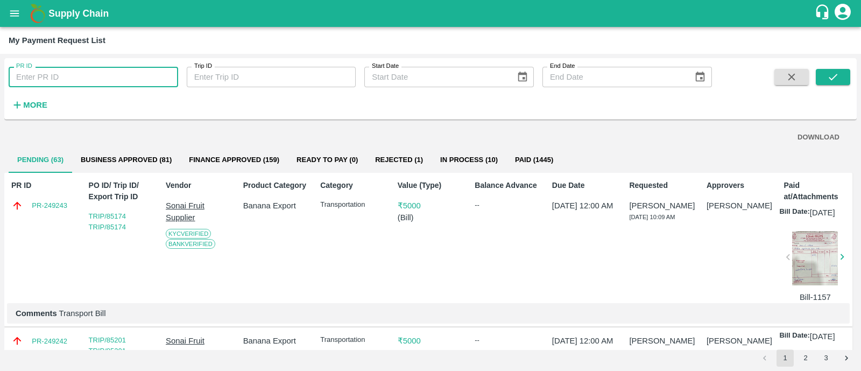
click at [79, 74] on input "PR ID" at bounding box center [93, 77] width 169 height 20
click at [839, 69] on button "submit" at bounding box center [833, 77] width 34 height 16
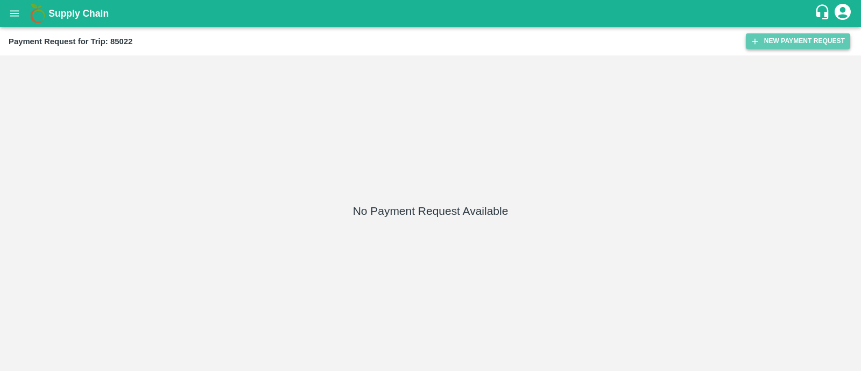
click at [778, 37] on button "New Payment Request" at bounding box center [798, 41] width 104 height 16
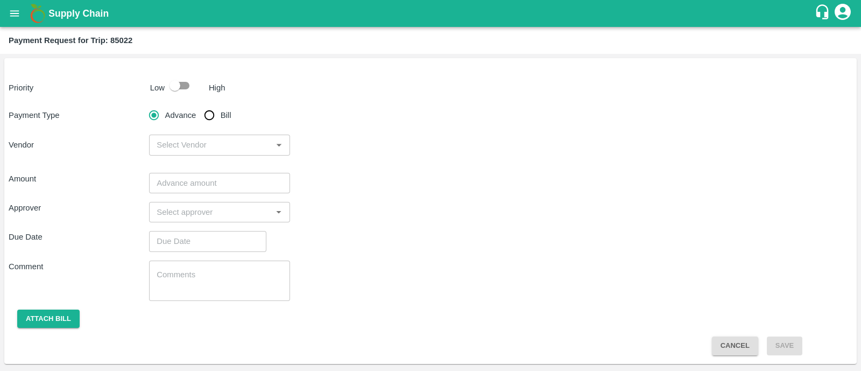
drag, startPoint x: 188, startPoint y: 91, endPoint x: 214, endPoint y: 114, distance: 34.7
click at [214, 114] on div "Priority Low High Payment Type Advance Bill Vendor ​ Amount ​ Approver ​ Due Da…" at bounding box center [430, 211] width 852 height 306
click at [214, 114] on input "Bill" at bounding box center [210, 115] width 22 height 22
radio input "true"
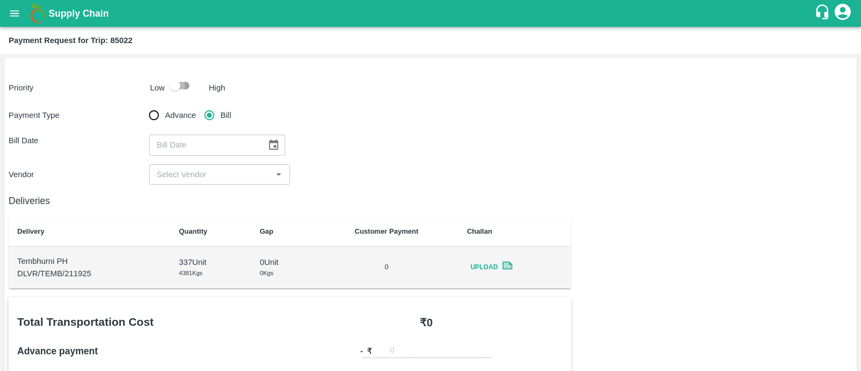
click at [188, 87] on input "checkbox" at bounding box center [174, 85] width 61 height 20
checkbox input "true"
click at [267, 138] on button "Choose date" at bounding box center [273, 144] width 20 height 20
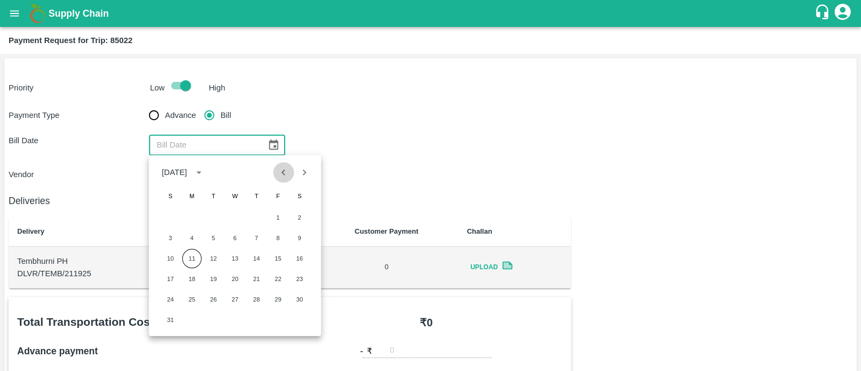
click at [285, 175] on icon "Previous month" at bounding box center [284, 172] width 4 height 6
click at [300, 259] on button "19" at bounding box center [299, 258] width 19 height 19
type input "[DATE]"
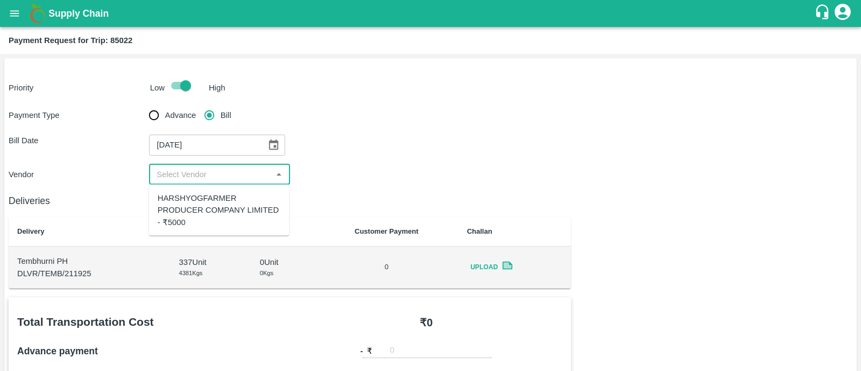
click at [238, 176] on input "input" at bounding box center [210, 174] width 116 height 14
click at [238, 206] on div "HARSHYOGFARMER PRODUCER COMPANY LIMITED - ₹5000" at bounding box center [219, 210] width 123 height 36
type input "HARSHYOGFARMER PRODUCER COMPANY LIMITED - ₹5000"
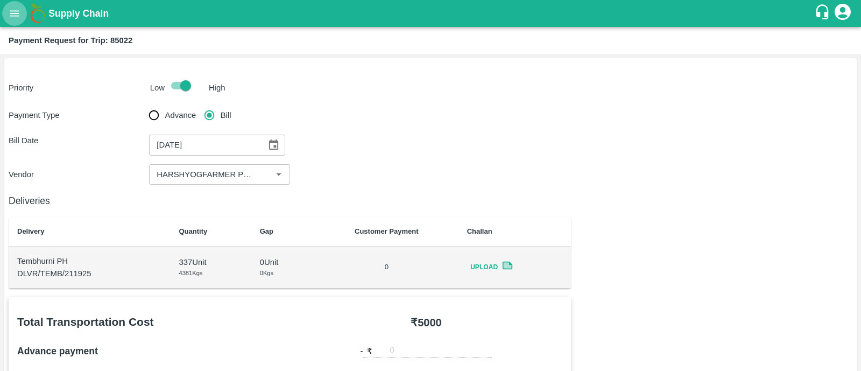
click at [21, 15] on button "open drawer" at bounding box center [14, 13] width 25 height 25
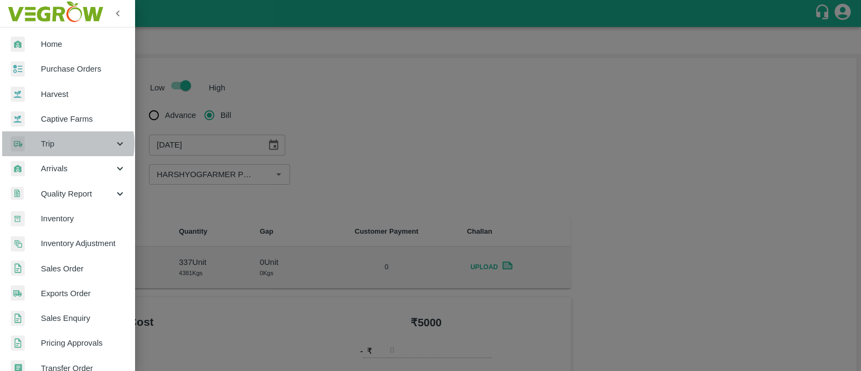
click at [63, 144] on span "Trip" at bounding box center [77, 144] width 73 height 12
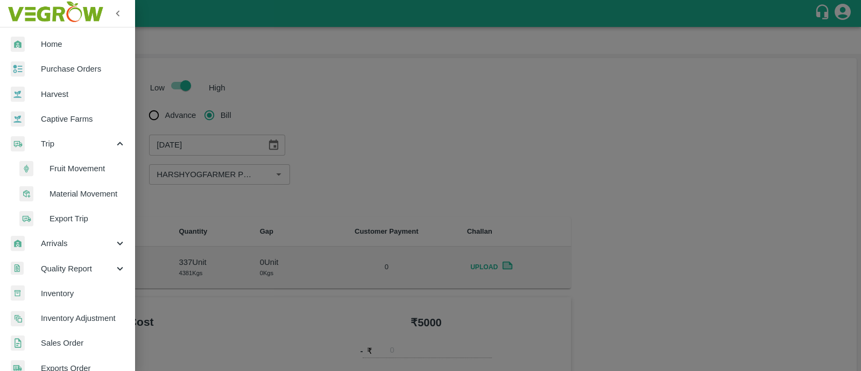
click at [70, 164] on span "Fruit Movement" at bounding box center [87, 168] width 76 height 12
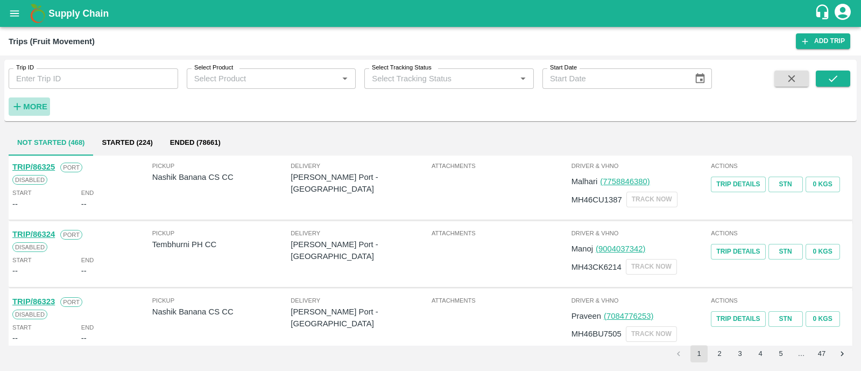
click at [40, 97] on button "More" at bounding box center [29, 106] width 41 height 18
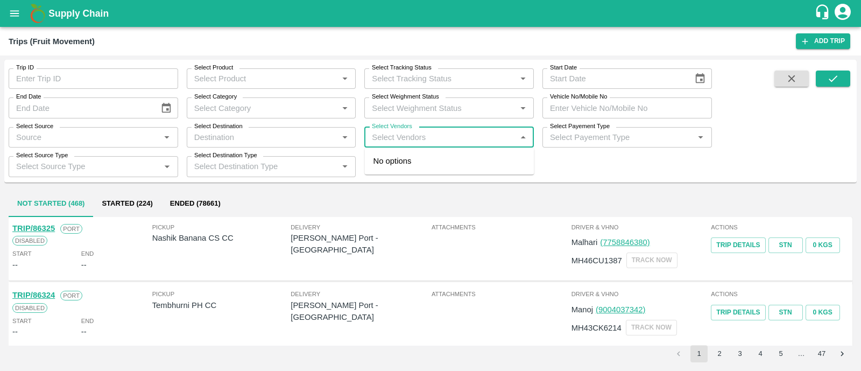
click at [435, 130] on input "Select Vendors" at bounding box center [439, 137] width 145 height 14
type input "dnyanes"
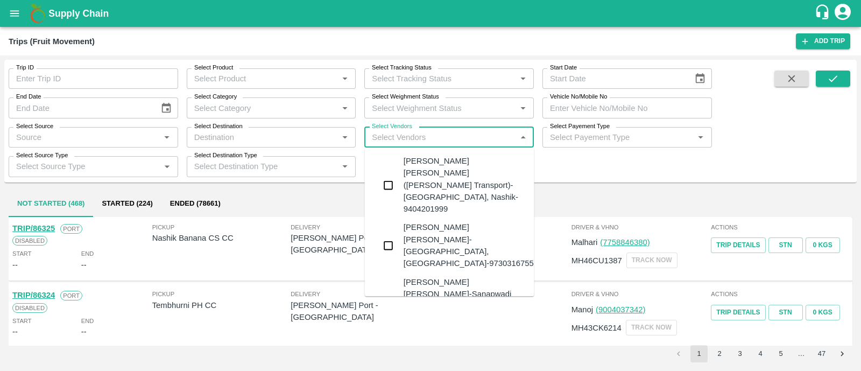
type input "h"
type input "a"
type input "r"
click at [433, 222] on div "[PERSON_NAME] [PERSON_NAME]-[GEOGRAPHIC_DATA], [GEOGRAPHIC_DATA]-9730316755" at bounding box center [468, 246] width 130 height 48
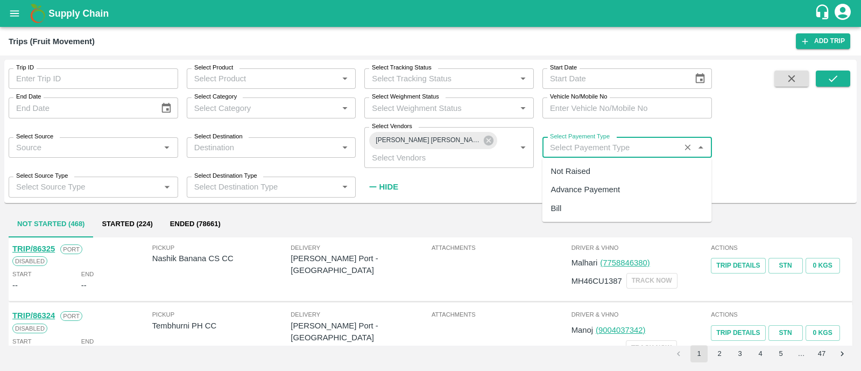
click at [636, 143] on input "Select Payement Type" at bounding box center [611, 147] width 131 height 14
click at [588, 167] on div "Not Raised" at bounding box center [570, 171] width 39 height 12
type input "Not Raised"
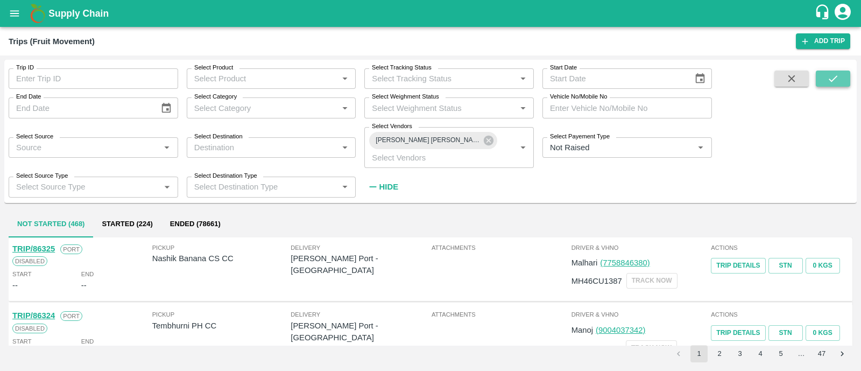
click at [834, 77] on icon "submit" at bounding box center [833, 79] width 12 height 12
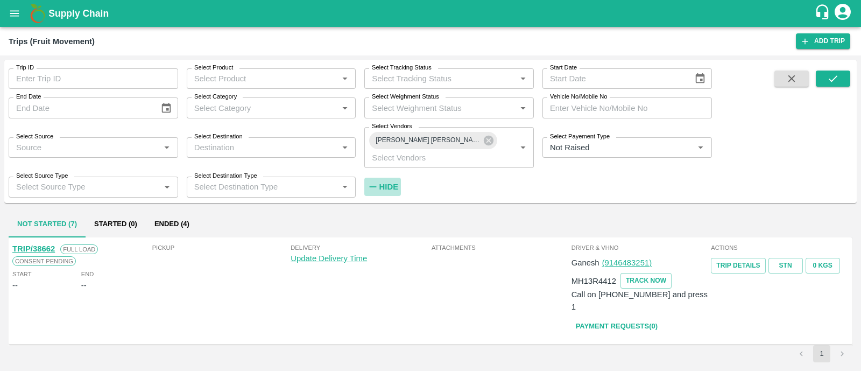
click at [392, 183] on strong "Hide" at bounding box center [388, 186] width 19 height 9
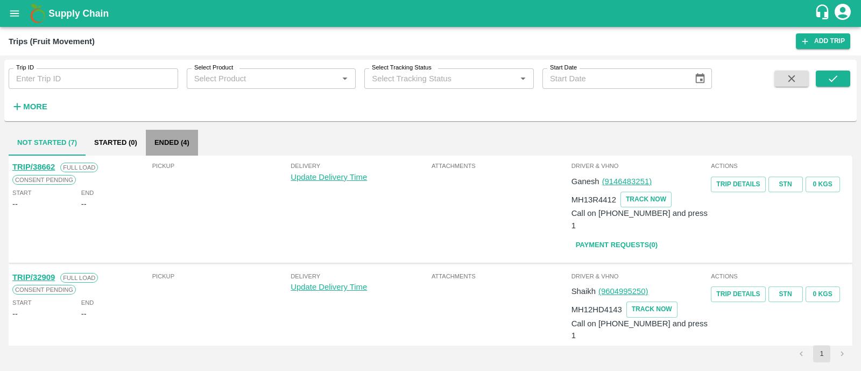
click at [191, 138] on button "Ended (4)" at bounding box center [172, 143] width 52 height 26
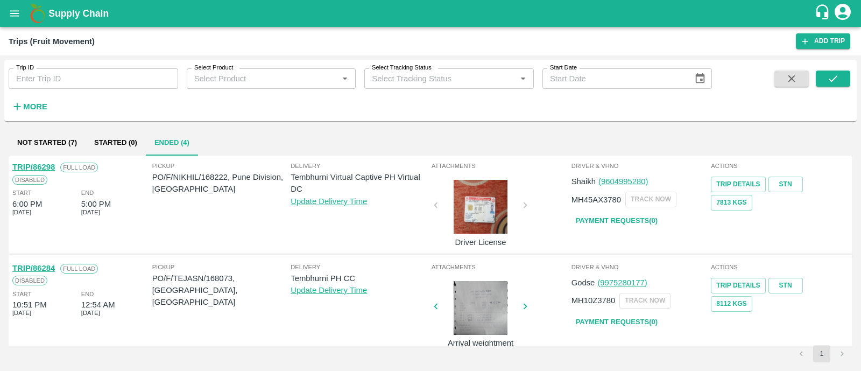
scroll to position [214, 0]
